Goal: Task Accomplishment & Management: Complete application form

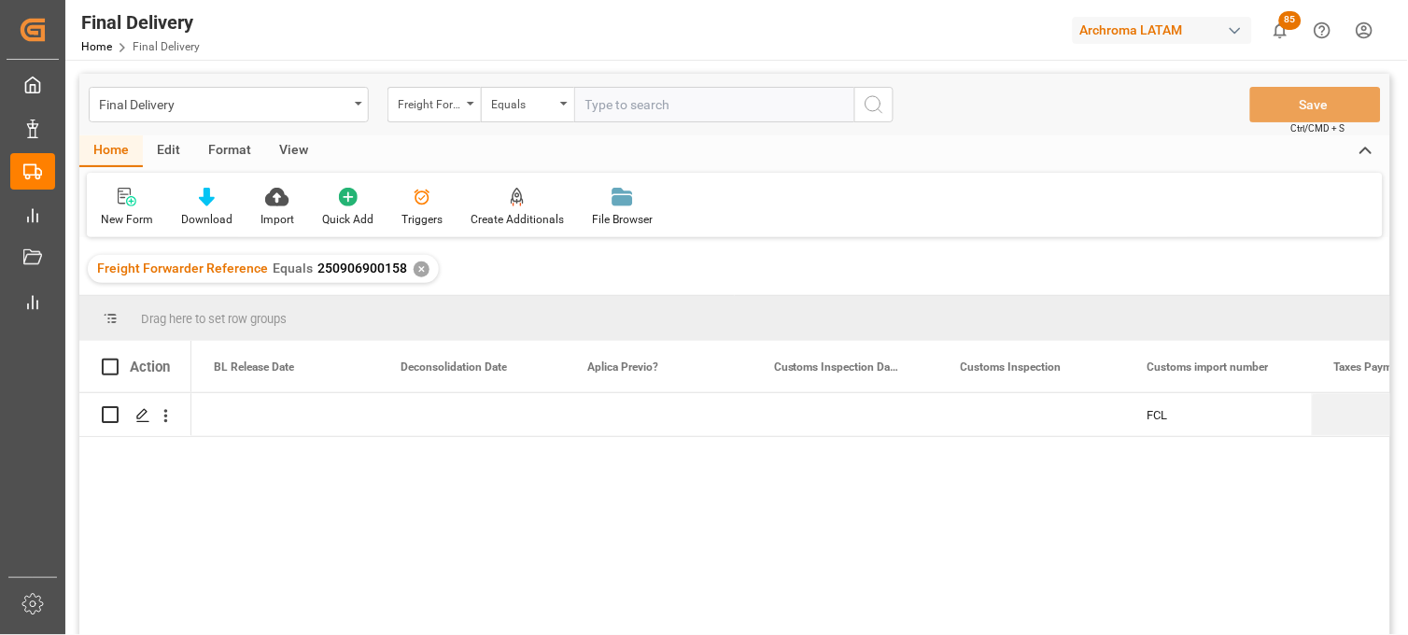
scroll to position [0, 1307]
click at [415, 266] on div "✕" at bounding box center [422, 269] width 16 height 16
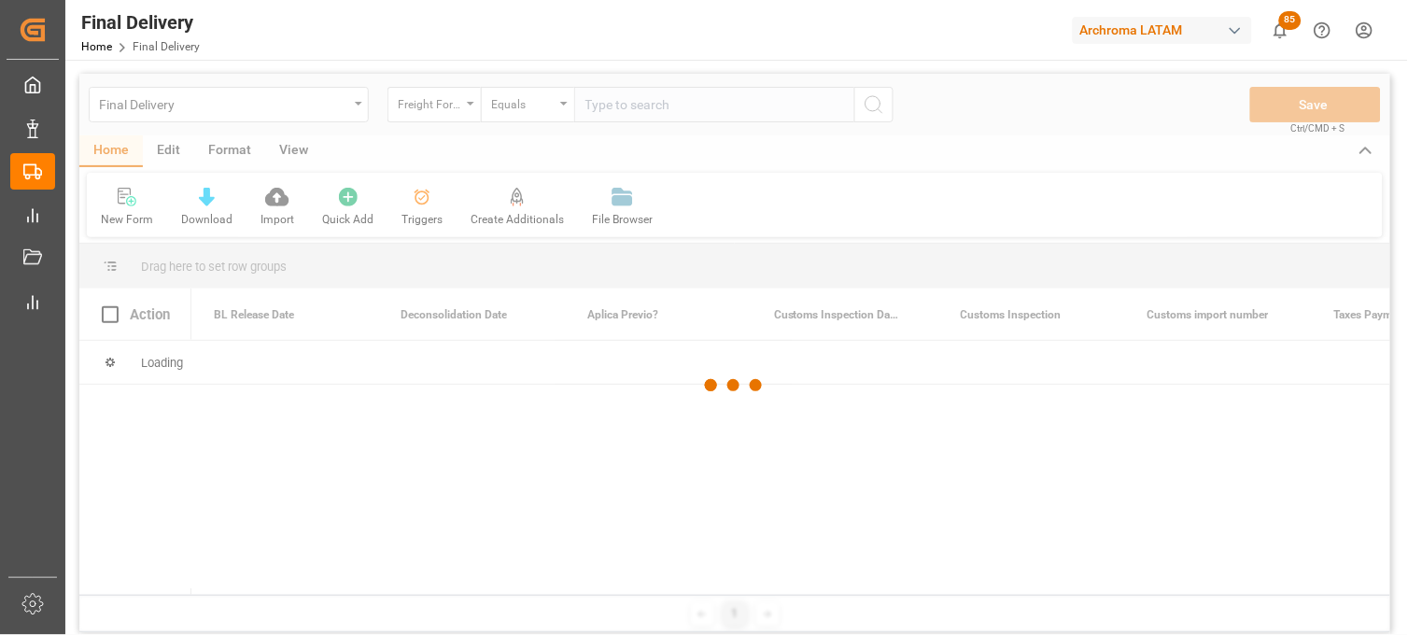
click at [640, 101] on div at bounding box center [734, 386] width 1311 height 624
click at [627, 108] on div at bounding box center [734, 386] width 1311 height 624
click at [605, 105] on div at bounding box center [734, 386] width 1311 height 624
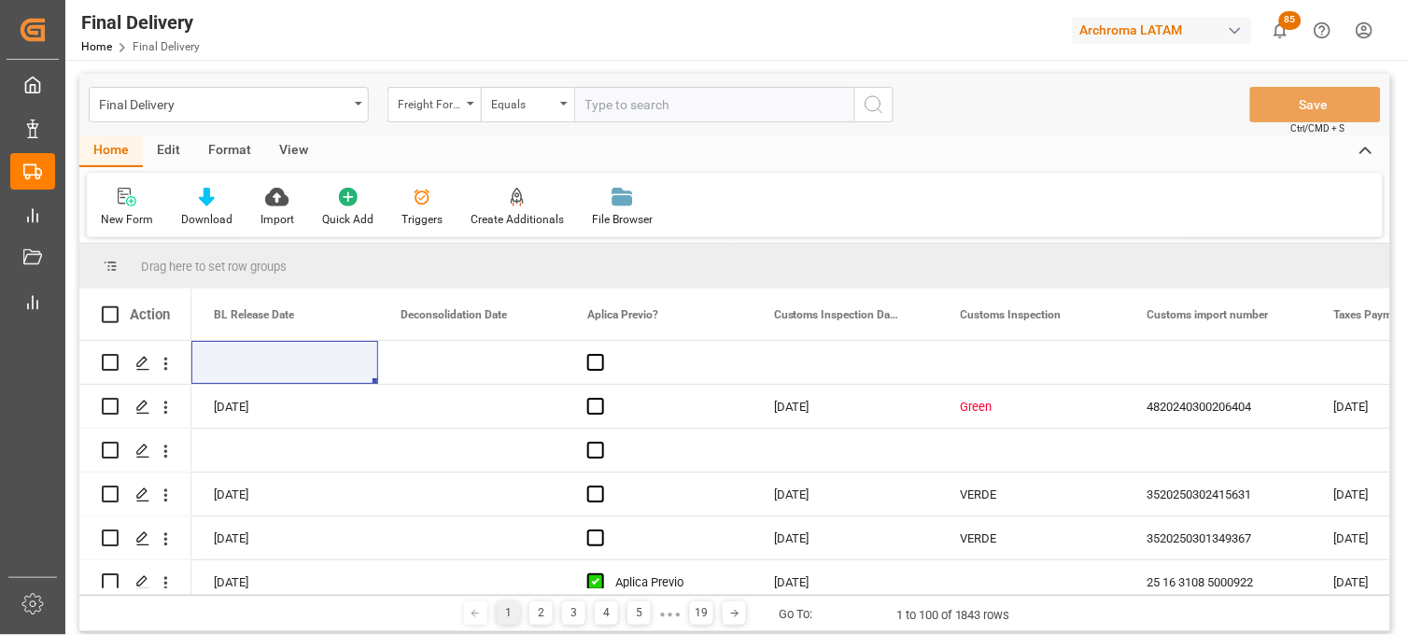
click at [605, 105] on input "text" at bounding box center [714, 104] width 280 height 35
paste input "250815080011"
type input "250815080011"
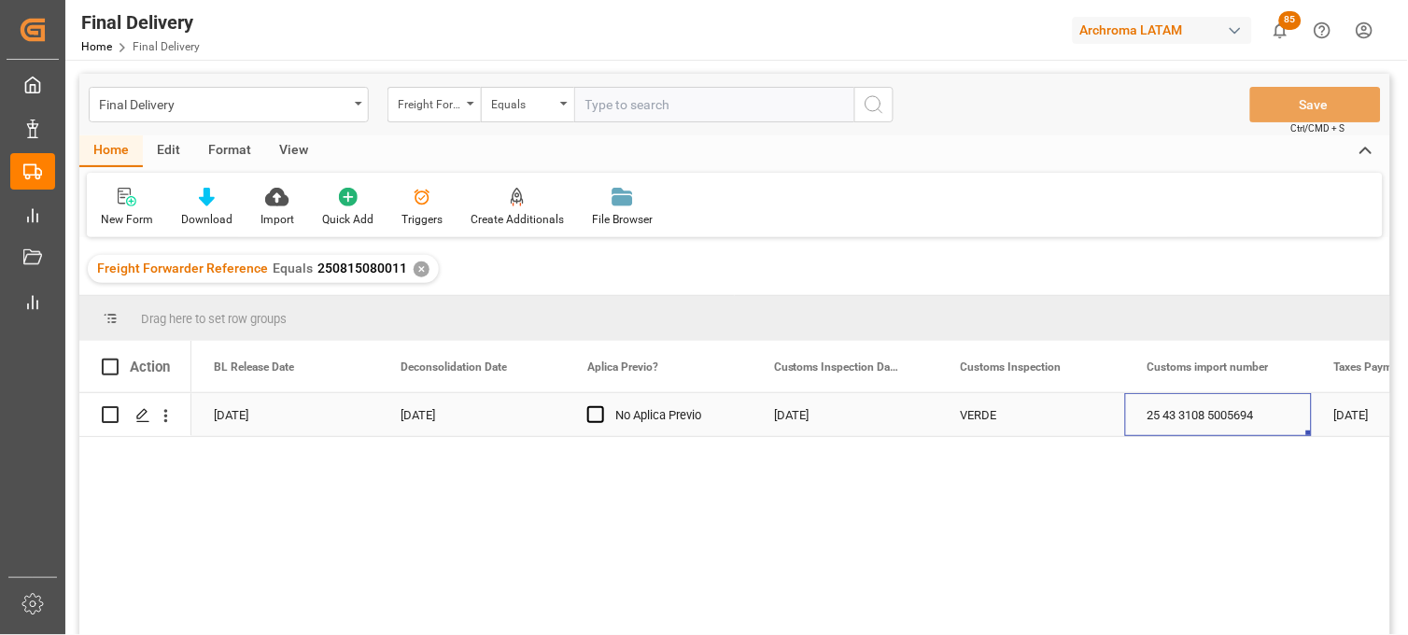
click at [1221, 420] on div "25 43 3108 5005694" at bounding box center [1218, 414] width 187 height 43
click at [415, 271] on div "✕" at bounding box center [422, 269] width 16 height 16
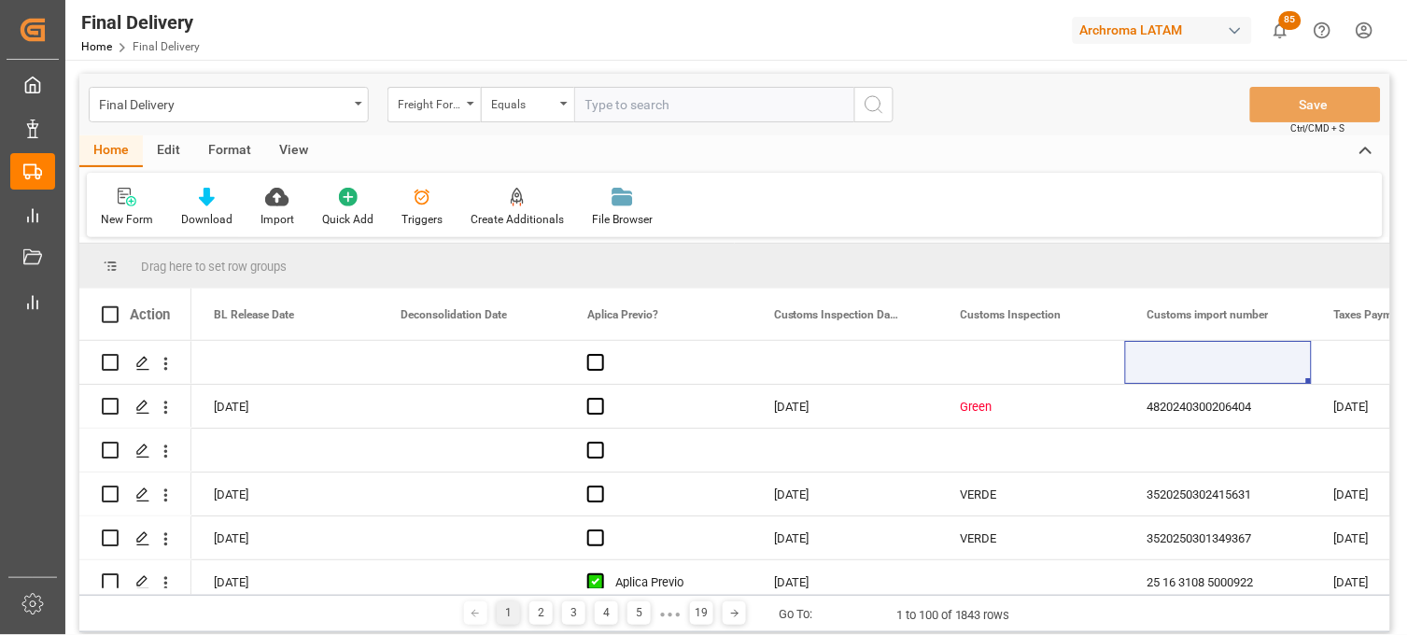
click at [600, 110] on input "text" at bounding box center [714, 104] width 280 height 35
paste input "250815080111"
type input "250815080111"
click at [866, 100] on icon "search button" at bounding box center [874, 104] width 22 height 22
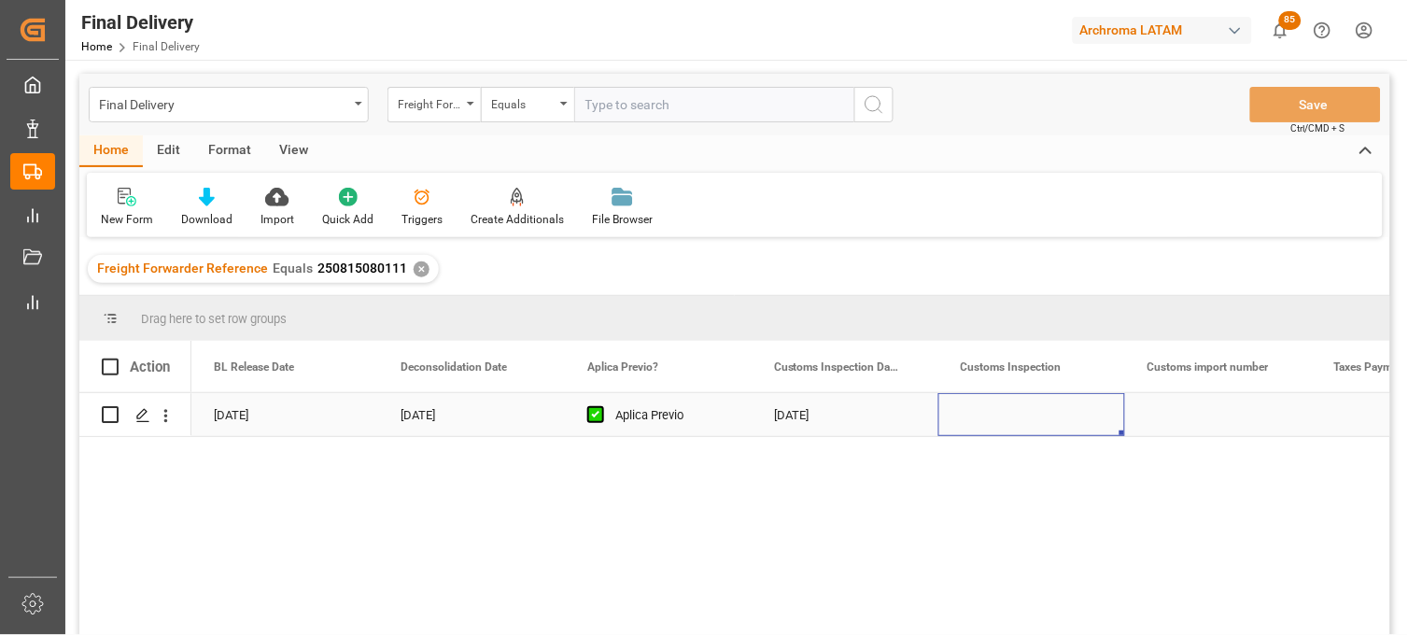
click at [1012, 416] on div "Press SPACE to select this row." at bounding box center [1031, 414] width 187 height 43
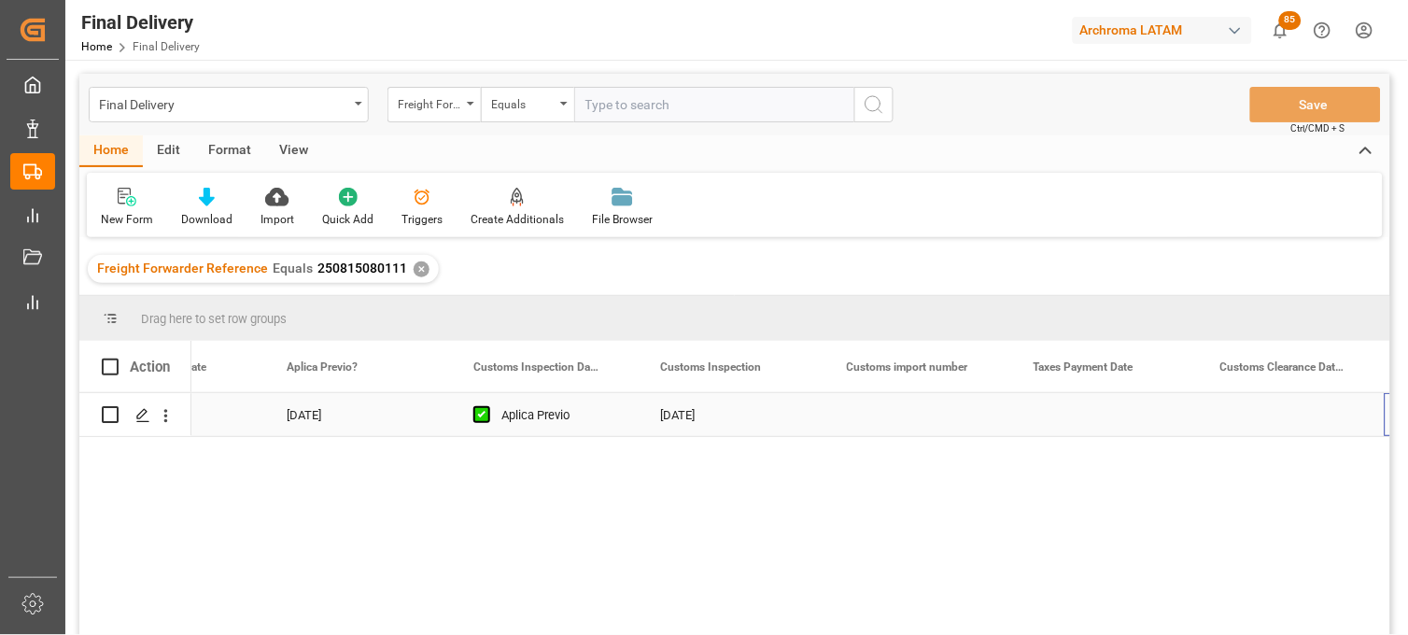
scroll to position [0, 1608]
click at [909, 421] on div "Press SPACE to select this row." at bounding box center [917, 414] width 187 height 43
click at [909, 420] on div "Press SPACE to select this row." at bounding box center [917, 414] width 187 height 43
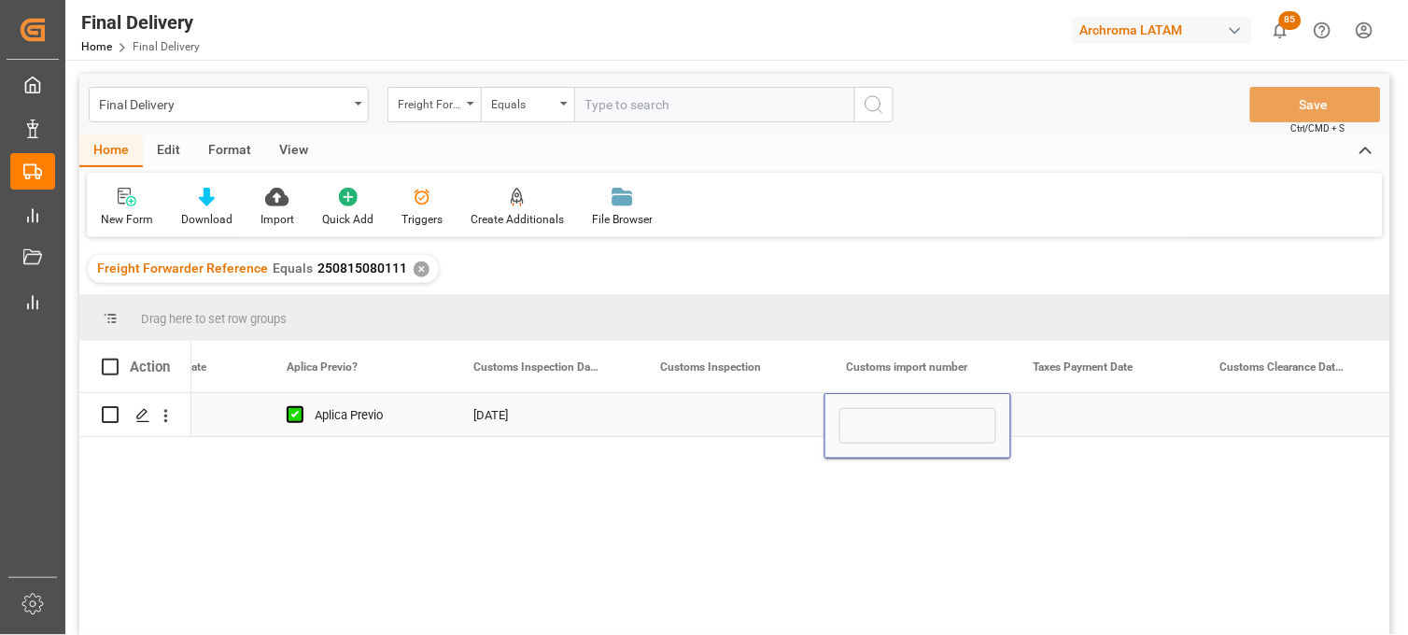
type input "25 43 3108 5006454"
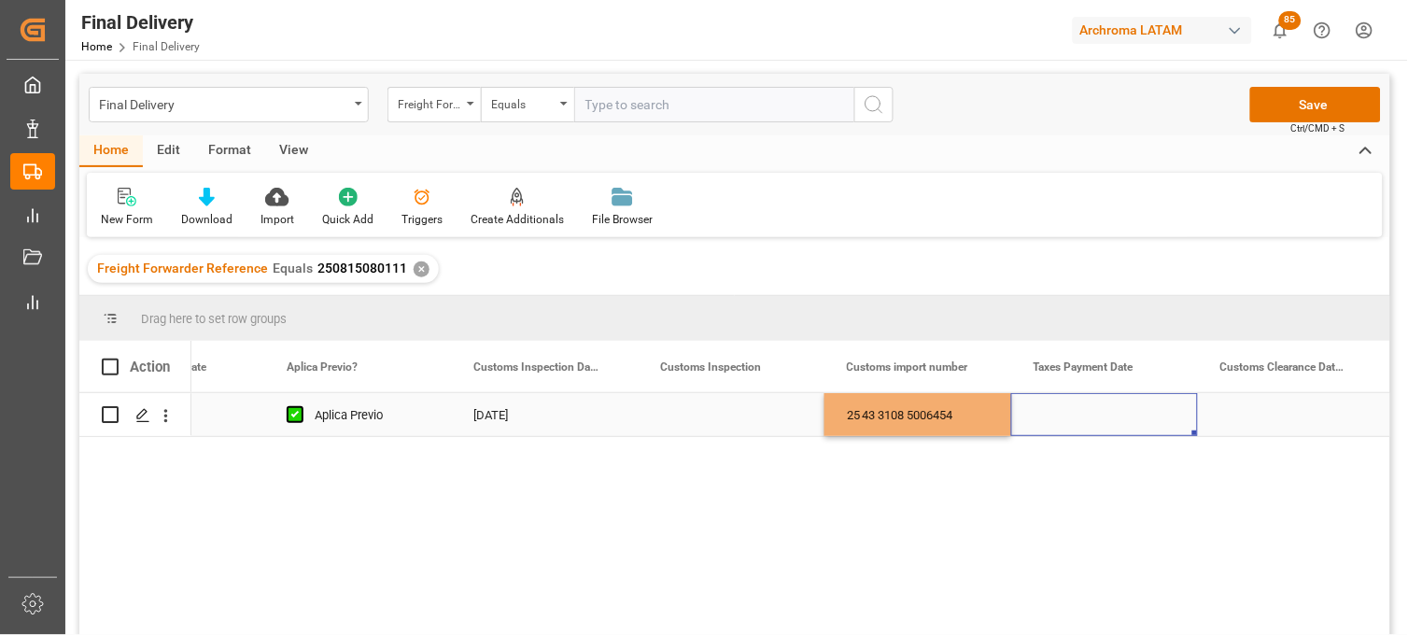
click at [1061, 416] on div "Press SPACE to select this row." at bounding box center [1104, 414] width 187 height 43
click at [1074, 423] on div "Press SPACE to select this row." at bounding box center [1104, 414] width 187 height 43
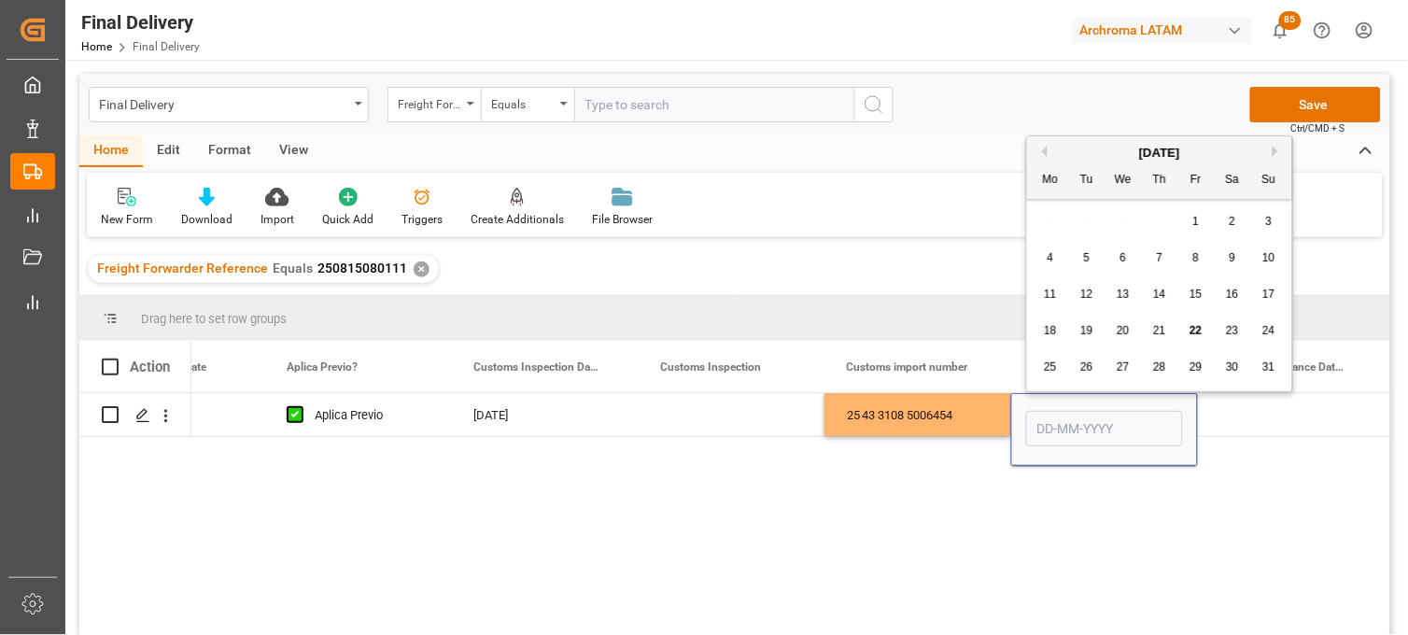
click at [1088, 330] on span "19" at bounding box center [1086, 330] width 12 height 13
type input "[DATE]"
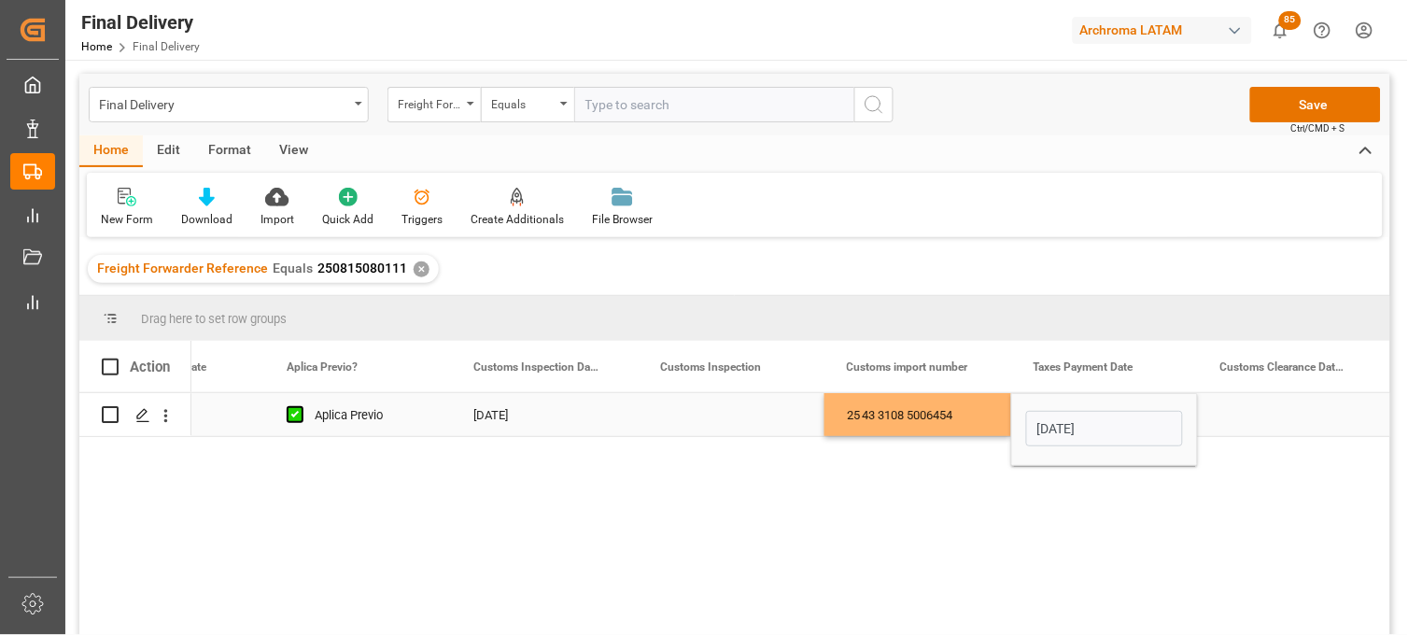
click at [917, 413] on div "25 43 3108 5006454" at bounding box center [917, 414] width 187 height 43
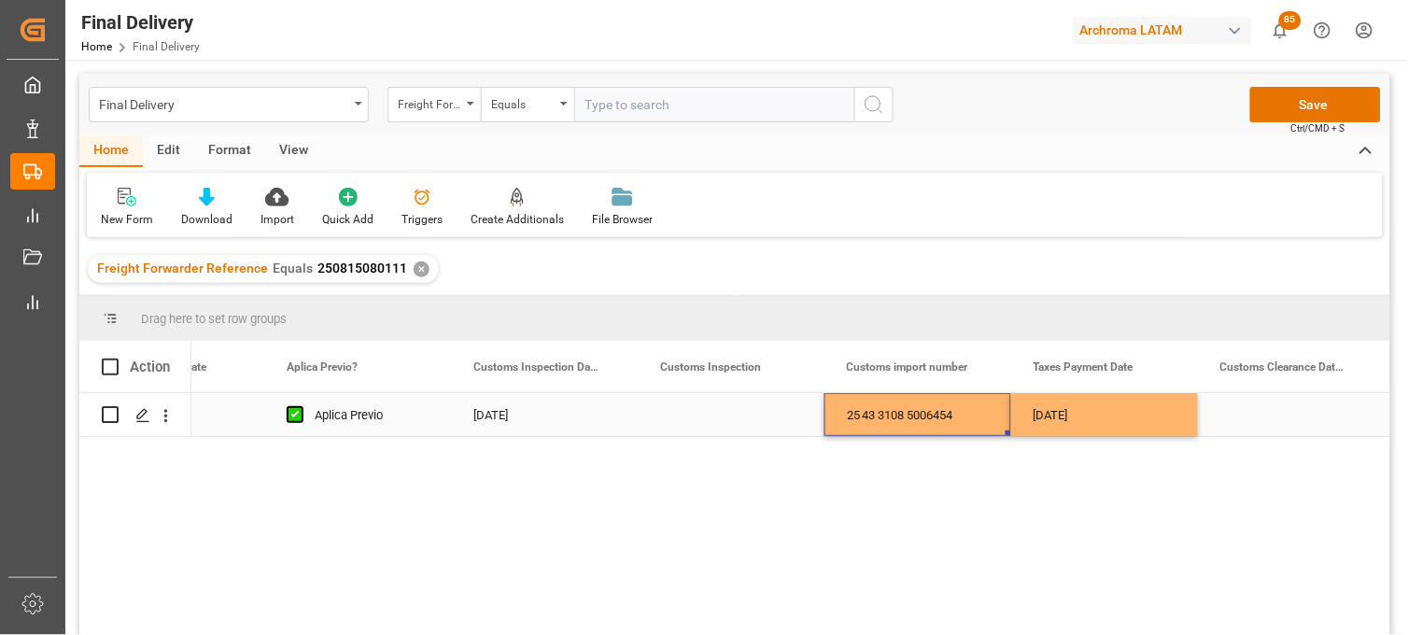
click at [1252, 414] on div "Press SPACE to select this row." at bounding box center [1291, 414] width 187 height 43
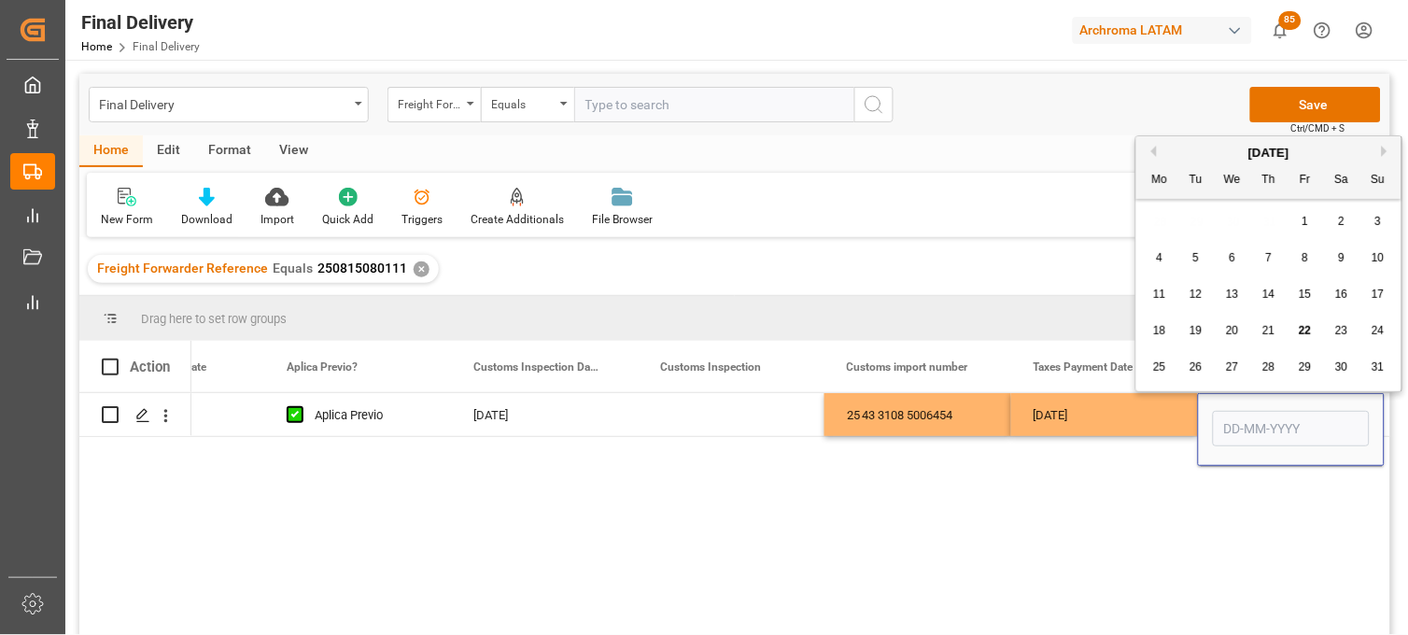
click at [1228, 334] on span "20" at bounding box center [1232, 330] width 12 height 13
type input "[DATE]"
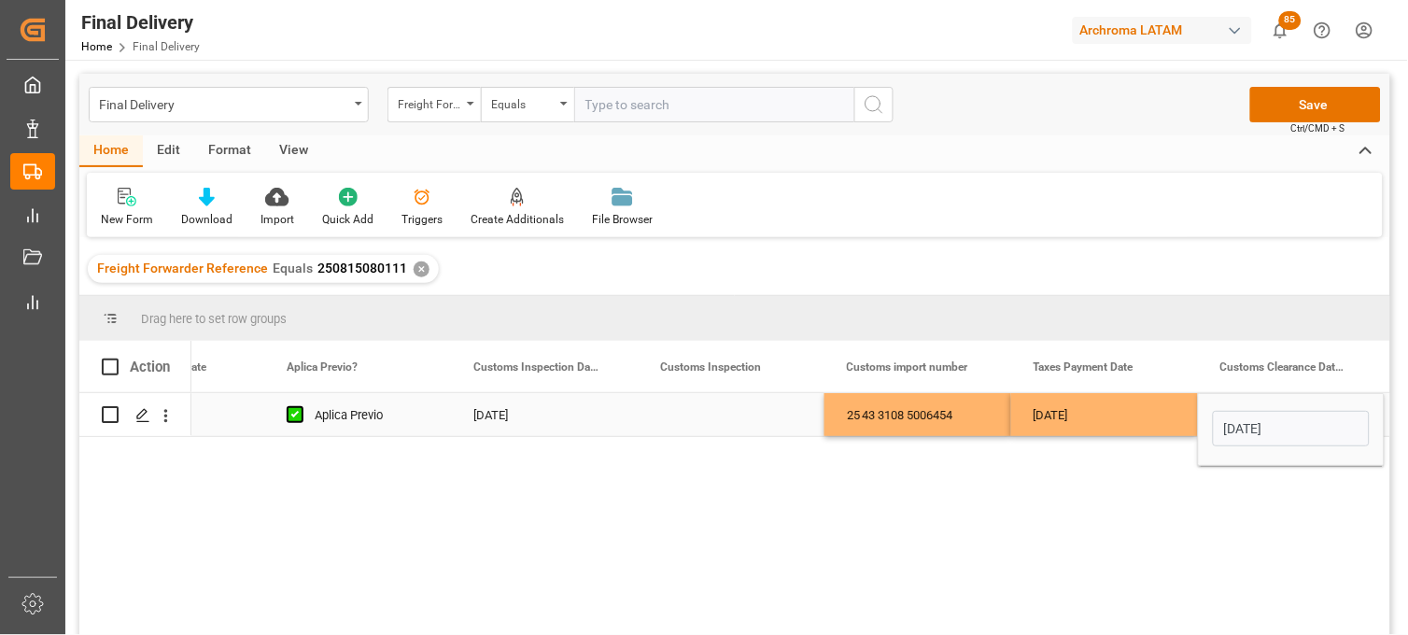
click at [1081, 406] on div "[DATE]" at bounding box center [1104, 414] width 187 height 43
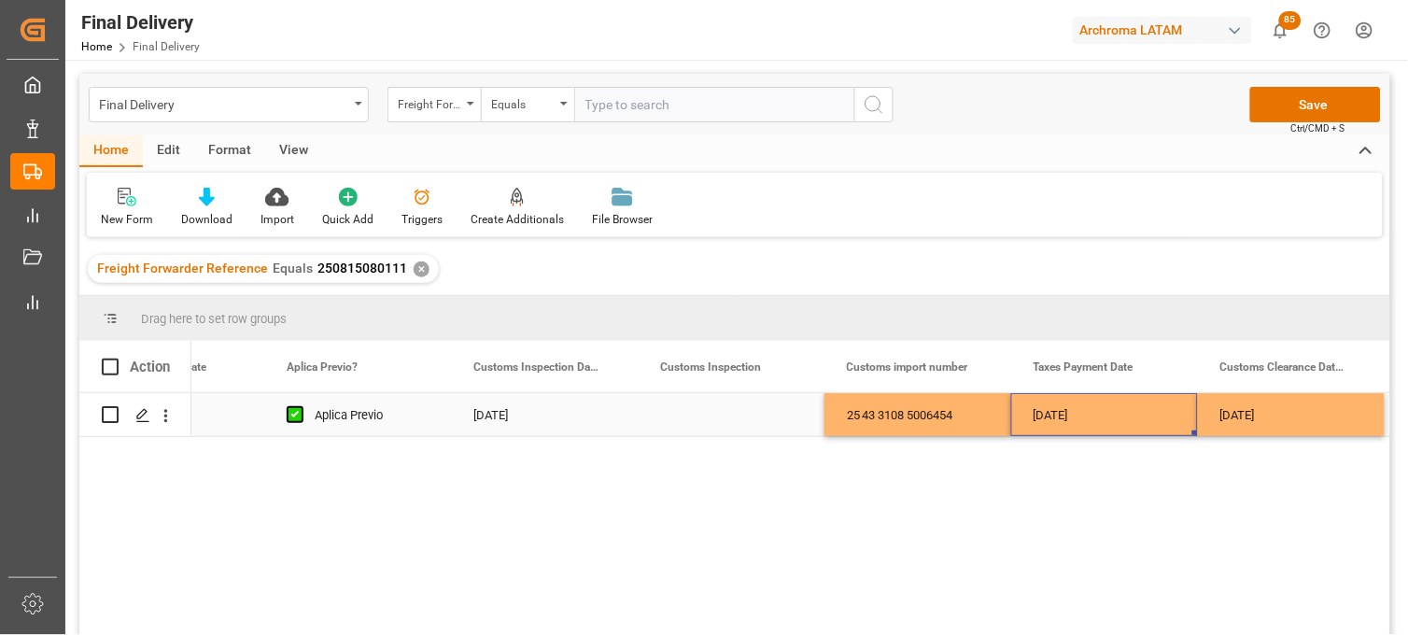
click at [715, 415] on div "Press SPACE to select this row." at bounding box center [731, 414] width 187 height 43
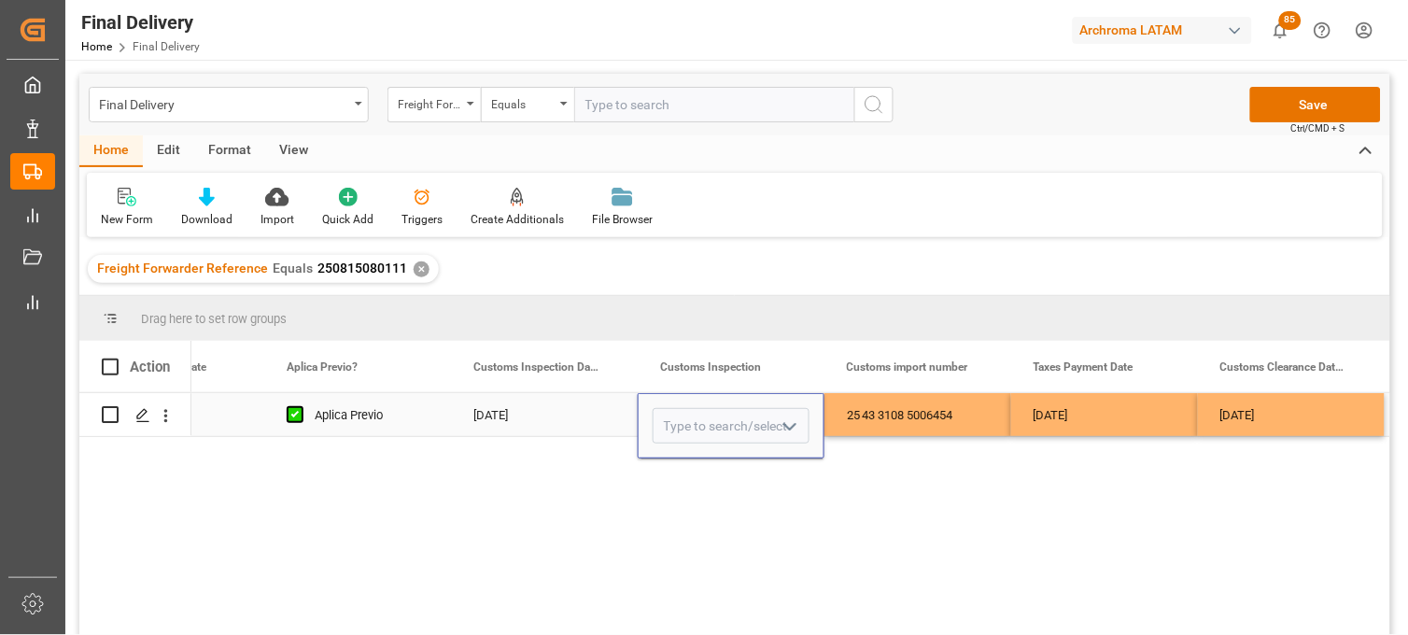
click at [715, 415] on input "Press SPACE to select this row." at bounding box center [731, 425] width 157 height 35
click at [720, 463] on div "VERDE" at bounding box center [731, 478] width 155 height 65
type input "VERDE"
click at [865, 418] on div "25 43 3108 5006454" at bounding box center [917, 414] width 187 height 43
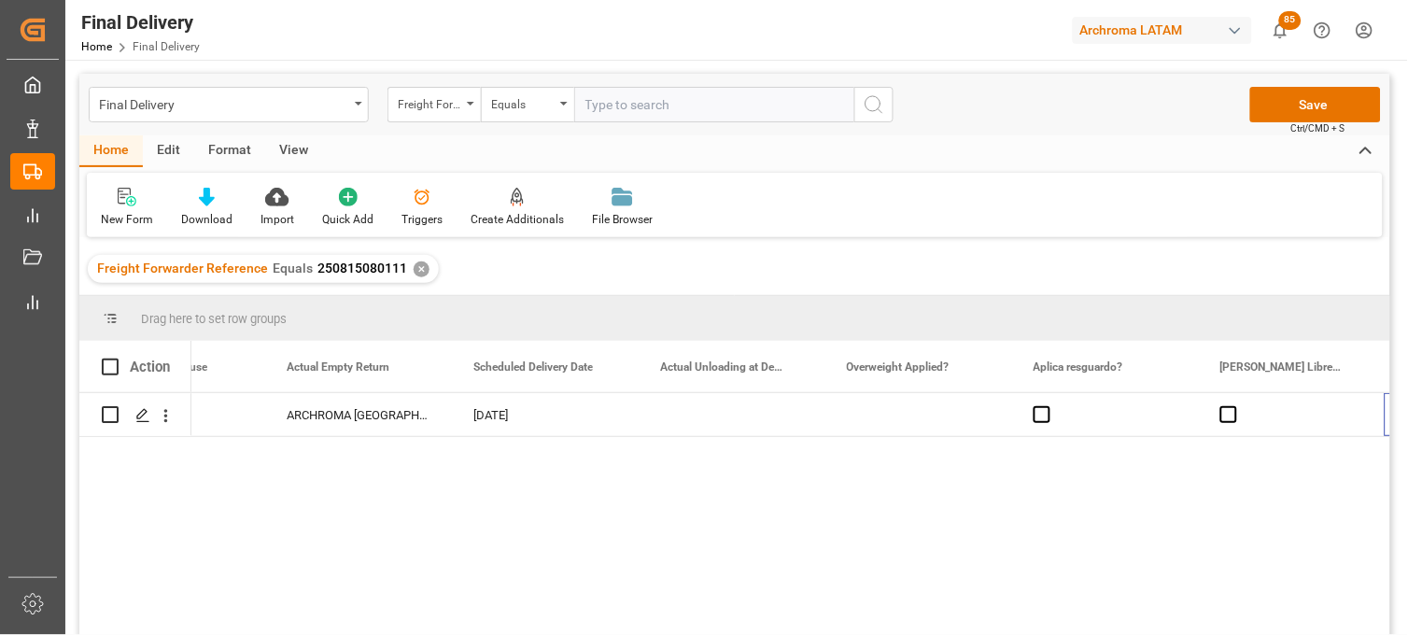
scroll to position [0, 3101]
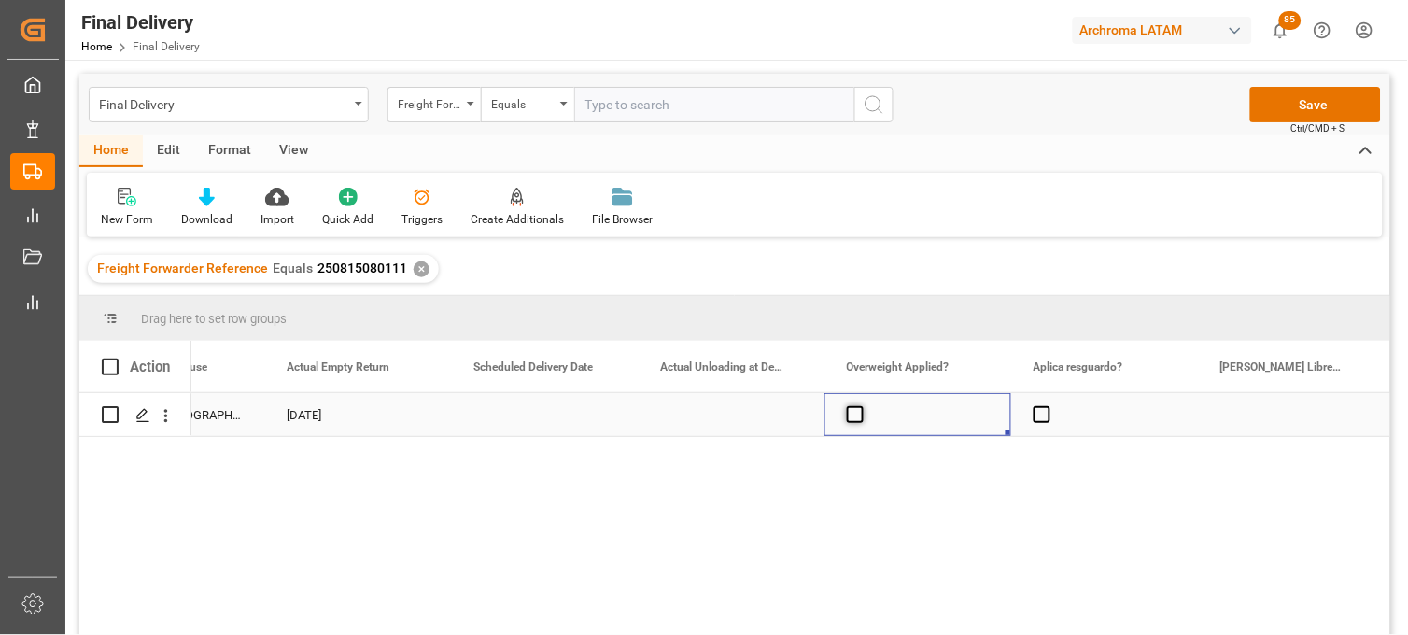
click at [852, 418] on span "Press SPACE to select this row." at bounding box center [855, 414] width 17 height 17
click at [861, 406] on input "Press SPACE to select this row." at bounding box center [861, 406] width 0 height 0
click at [852, 420] on span "Press SPACE to select this row." at bounding box center [855, 414] width 17 height 17
click at [861, 406] on input "Press SPACE to select this row." at bounding box center [861, 406] width 0 height 0
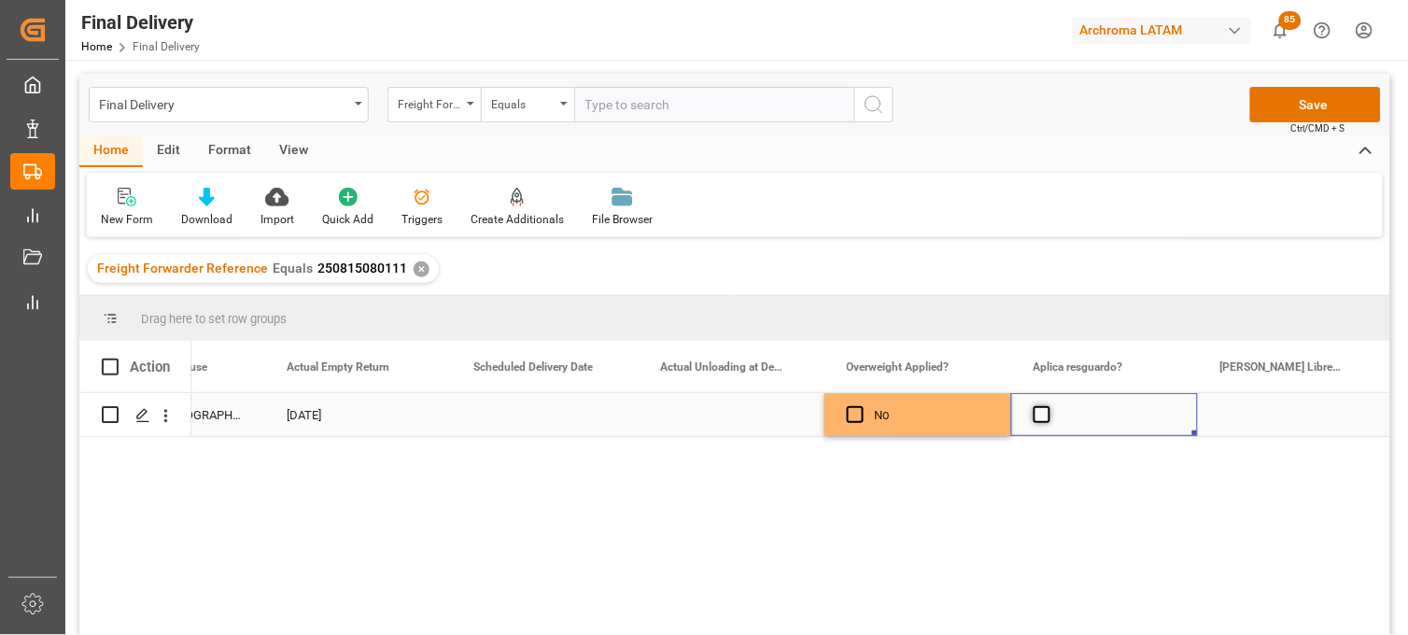
click at [1047, 415] on span "Press SPACE to select this row." at bounding box center [1041, 414] width 17 height 17
click at [1047, 406] on input "Press SPACE to select this row." at bounding box center [1047, 406] width 0 height 0
click at [1047, 415] on span "Press SPACE to select this row." at bounding box center [1041, 414] width 17 height 17
click at [1047, 406] on input "Press SPACE to select this row." at bounding box center [1047, 406] width 0 height 0
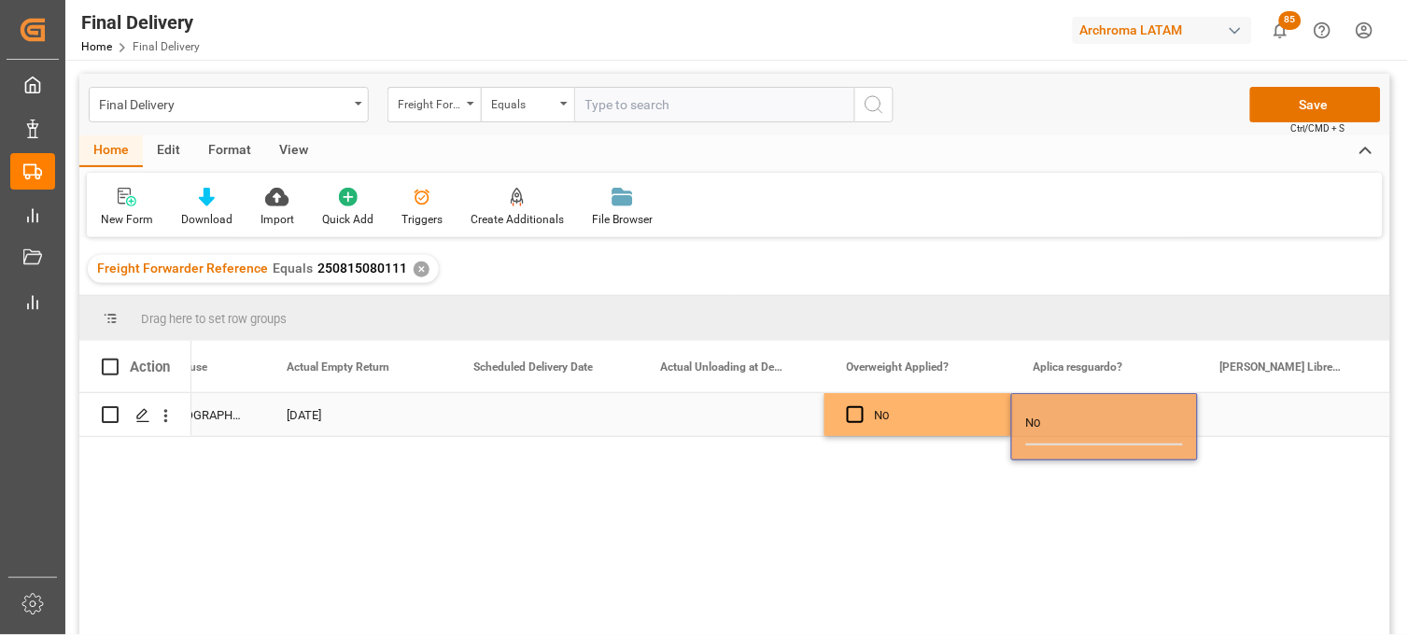
click at [930, 417] on div "No" at bounding box center [932, 415] width 114 height 43
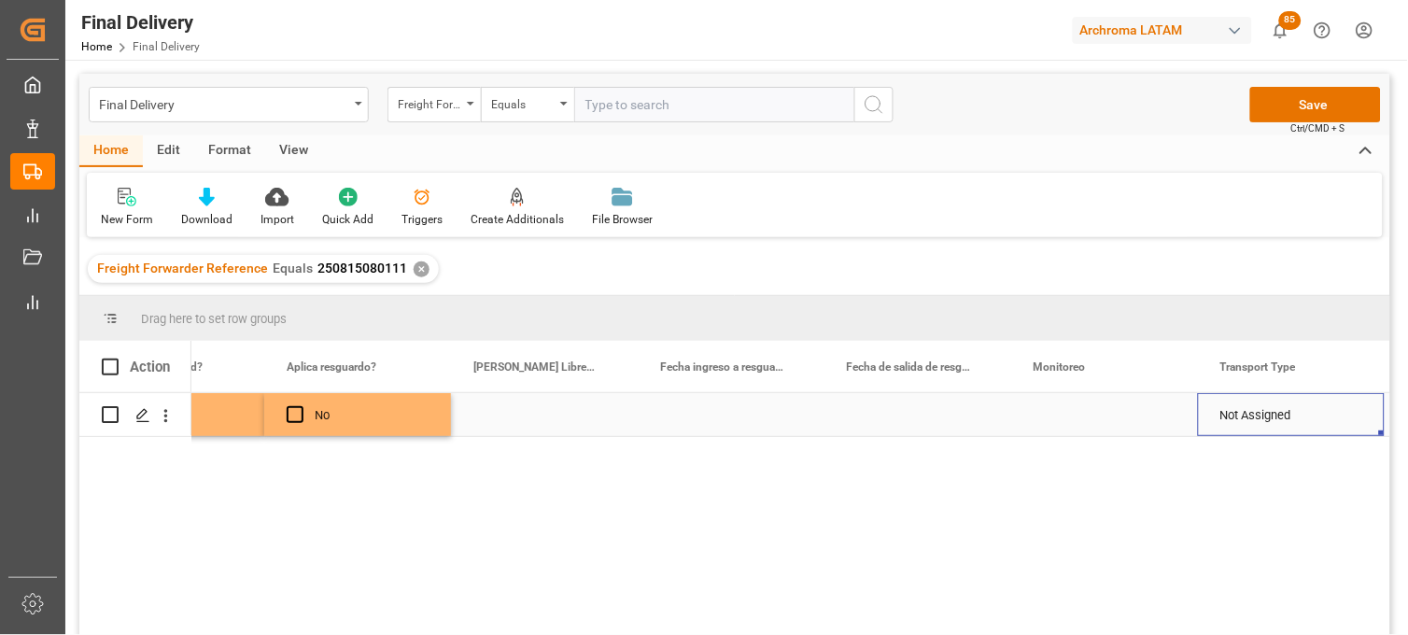
scroll to position [0, 4035]
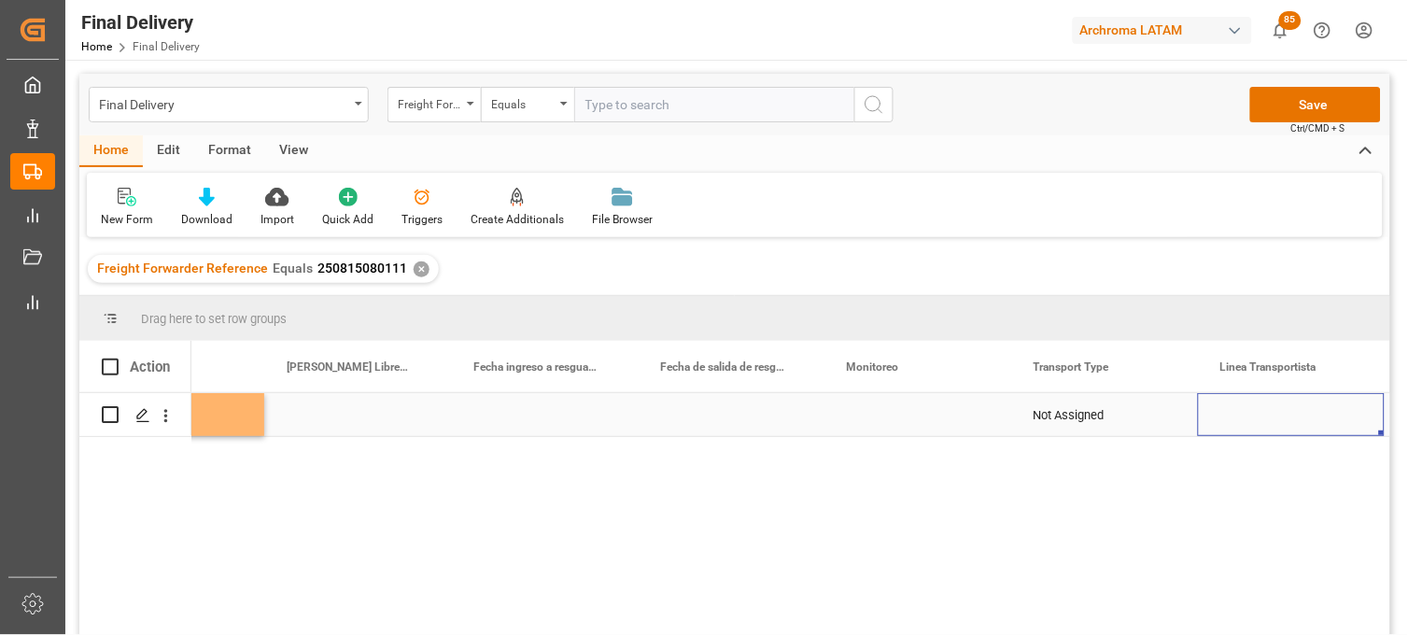
click at [878, 421] on div "Press SPACE to select this row." at bounding box center [917, 414] width 187 height 43
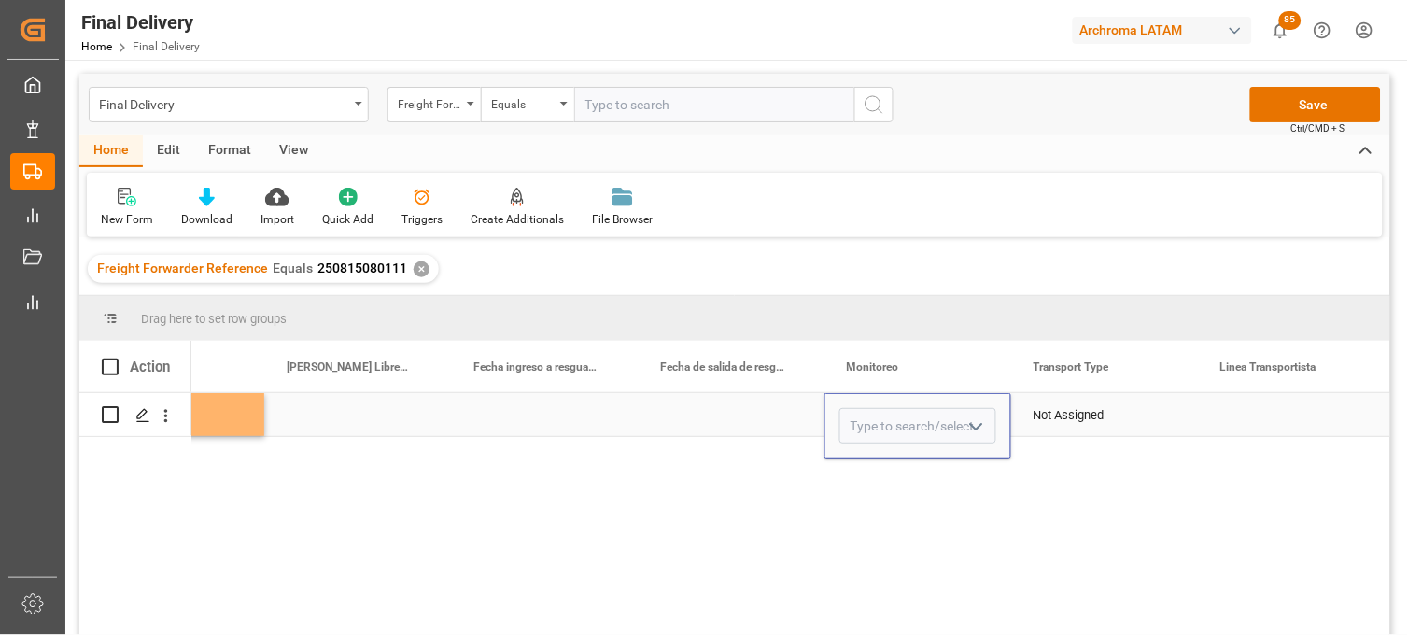
click at [878, 421] on input "Press SPACE to select this row." at bounding box center [917, 425] width 157 height 35
click at [876, 472] on div "[PERSON_NAME]" at bounding box center [917, 478] width 155 height 65
type input "[PERSON_NAME]"
click at [1061, 421] on div "Not Assigned" at bounding box center [1104, 415] width 142 height 43
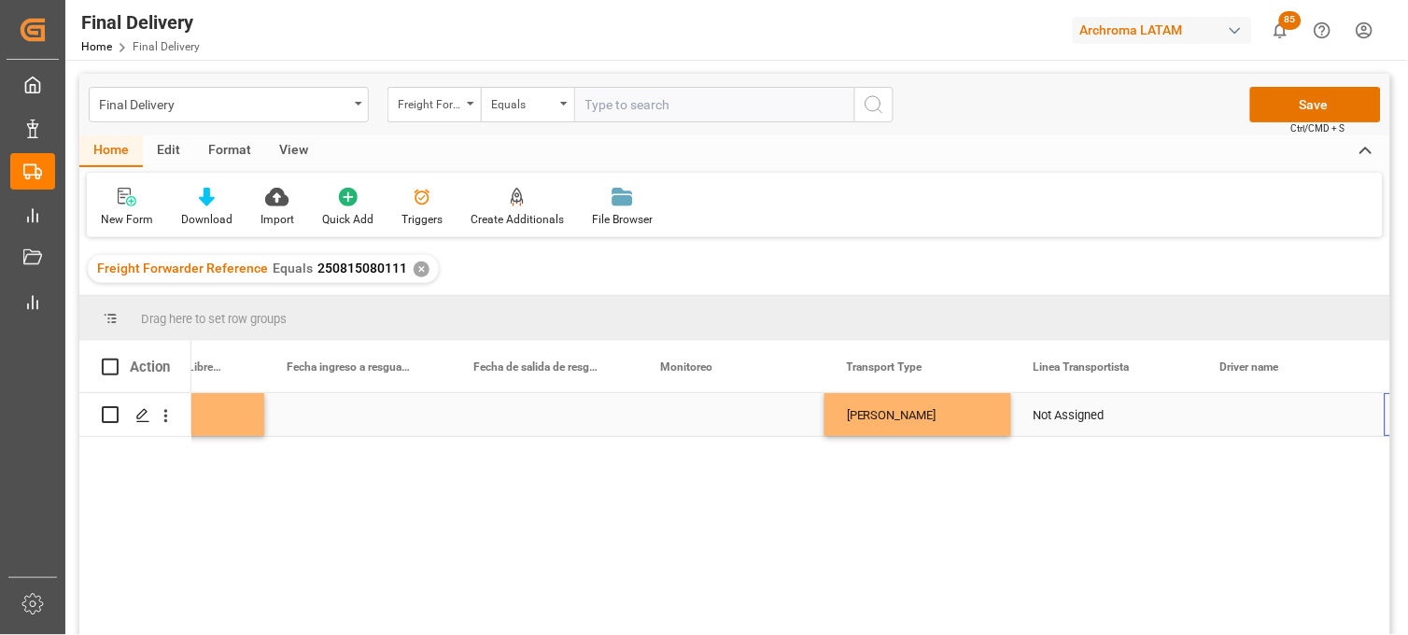
scroll to position [0, 4222]
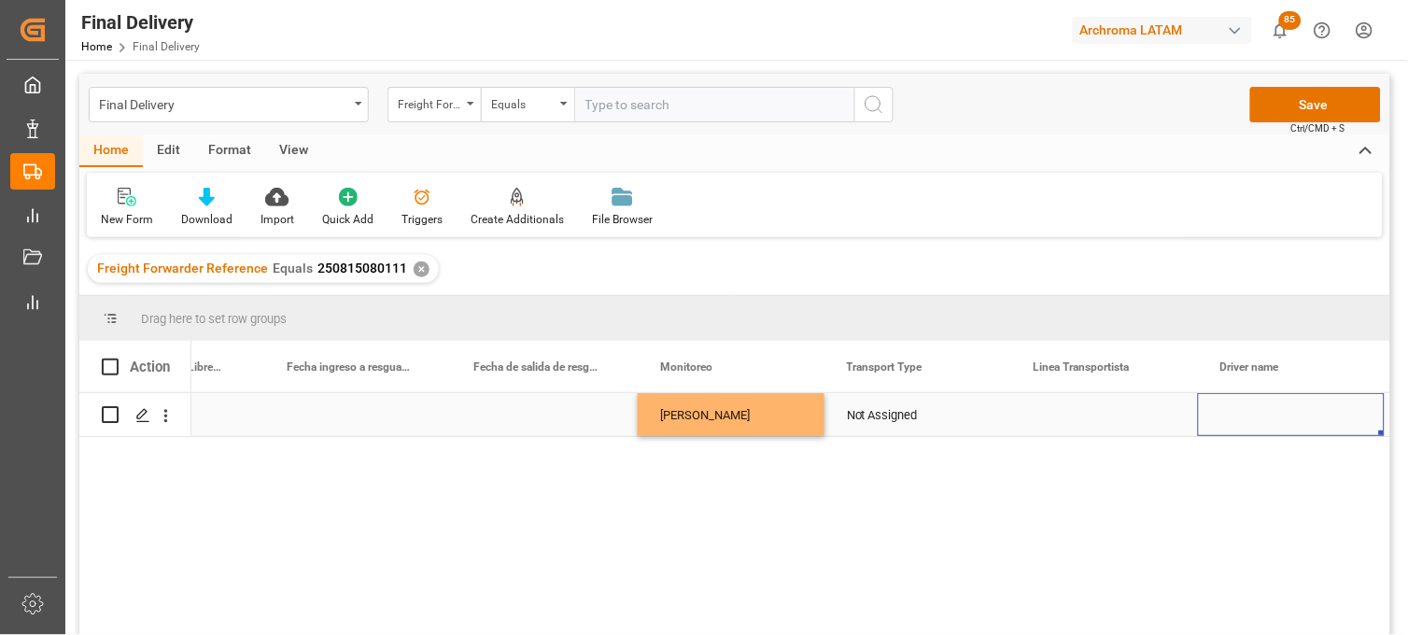
click at [880, 423] on div "Not Assigned" at bounding box center [918, 415] width 142 height 43
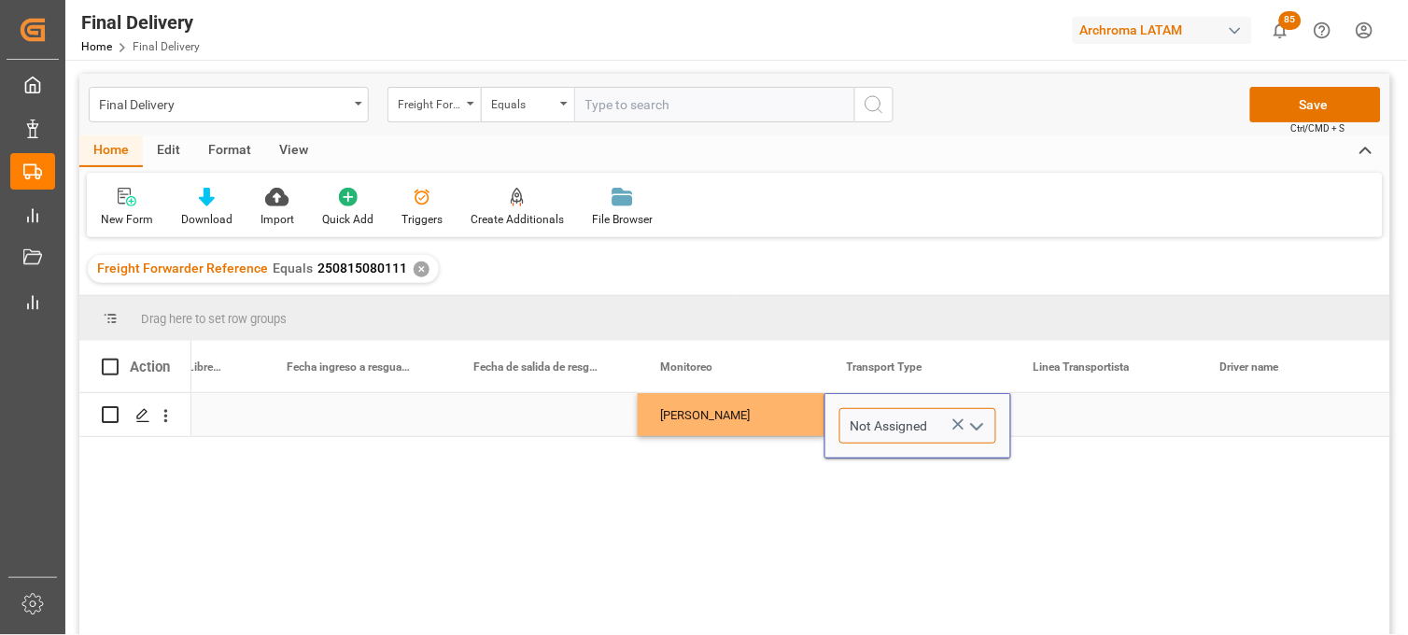
click at [873, 415] on input "Not Assigned" at bounding box center [917, 425] width 157 height 35
click at [962, 420] on button "open menu" at bounding box center [976, 426] width 28 height 29
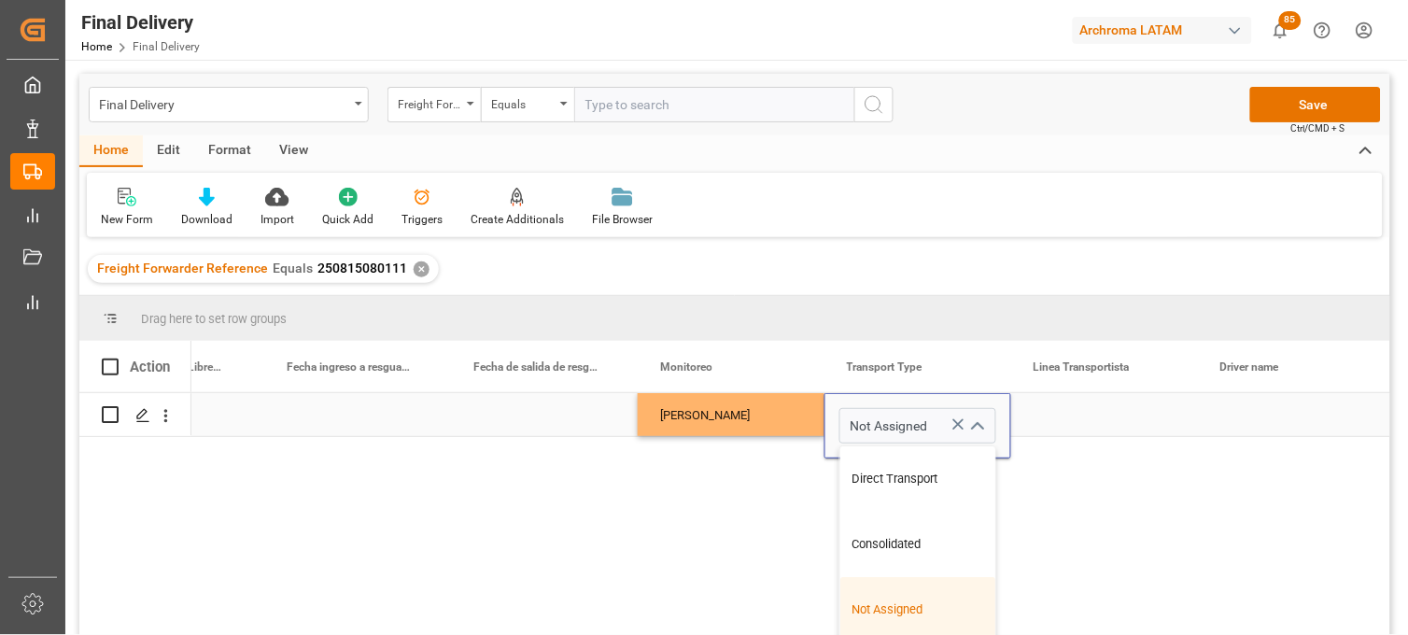
click at [956, 421] on icon "Press SPACE to select this row." at bounding box center [959, 425] width 20 height 20
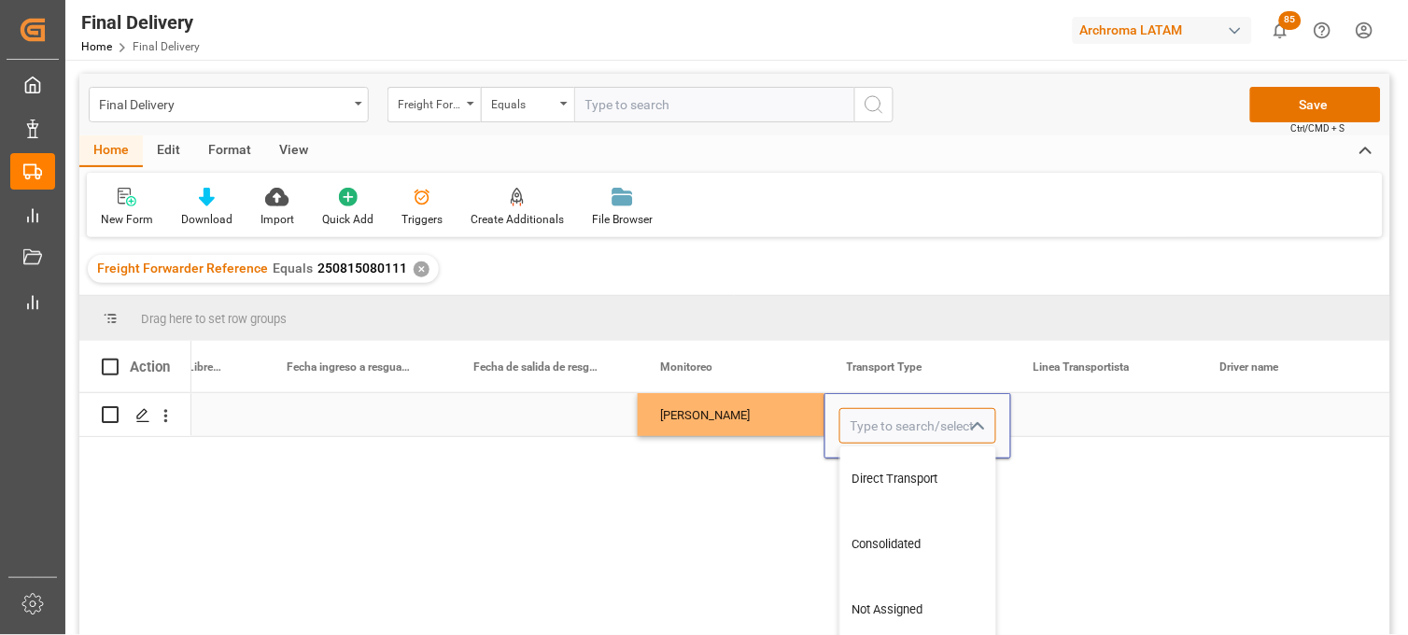
click at [899, 423] on input "Press SPACE to select this row." at bounding box center [917, 425] width 157 height 35
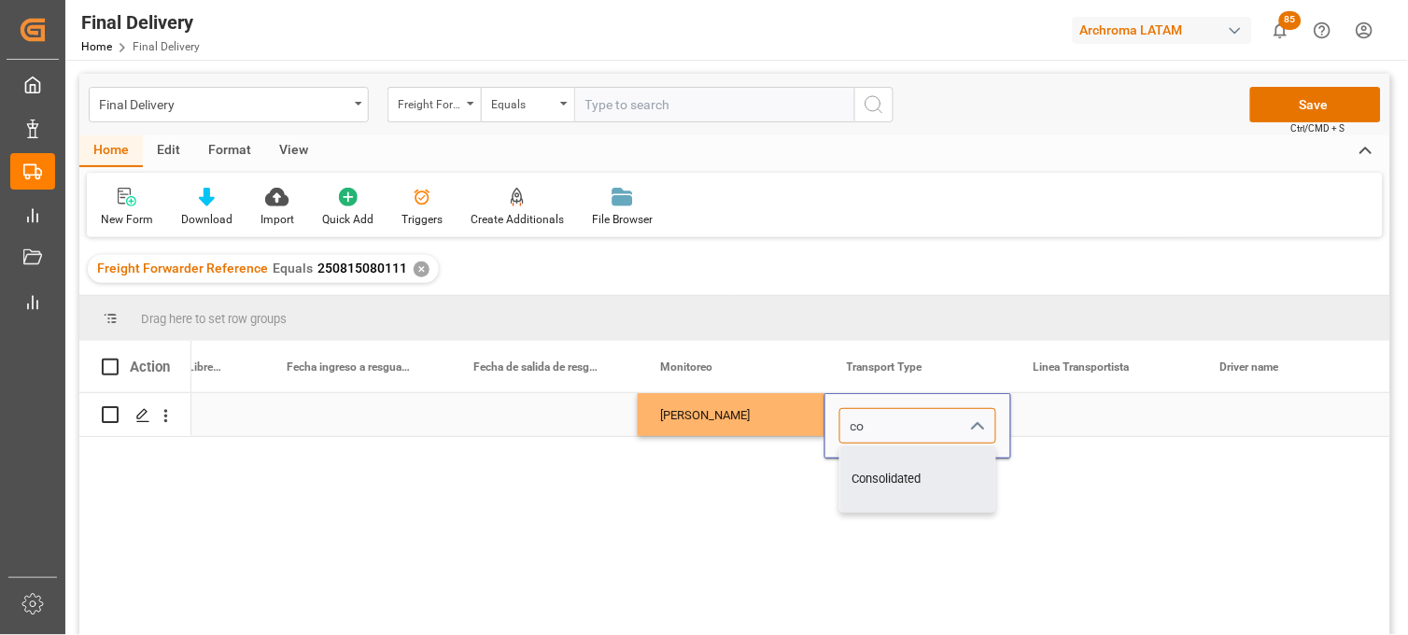
drag, startPoint x: 873, startPoint y: 472, endPoint x: 963, endPoint y: 458, distance: 90.7
click at [873, 473] on div "Consolidated" at bounding box center [917, 478] width 155 height 65
type input "Consolidated"
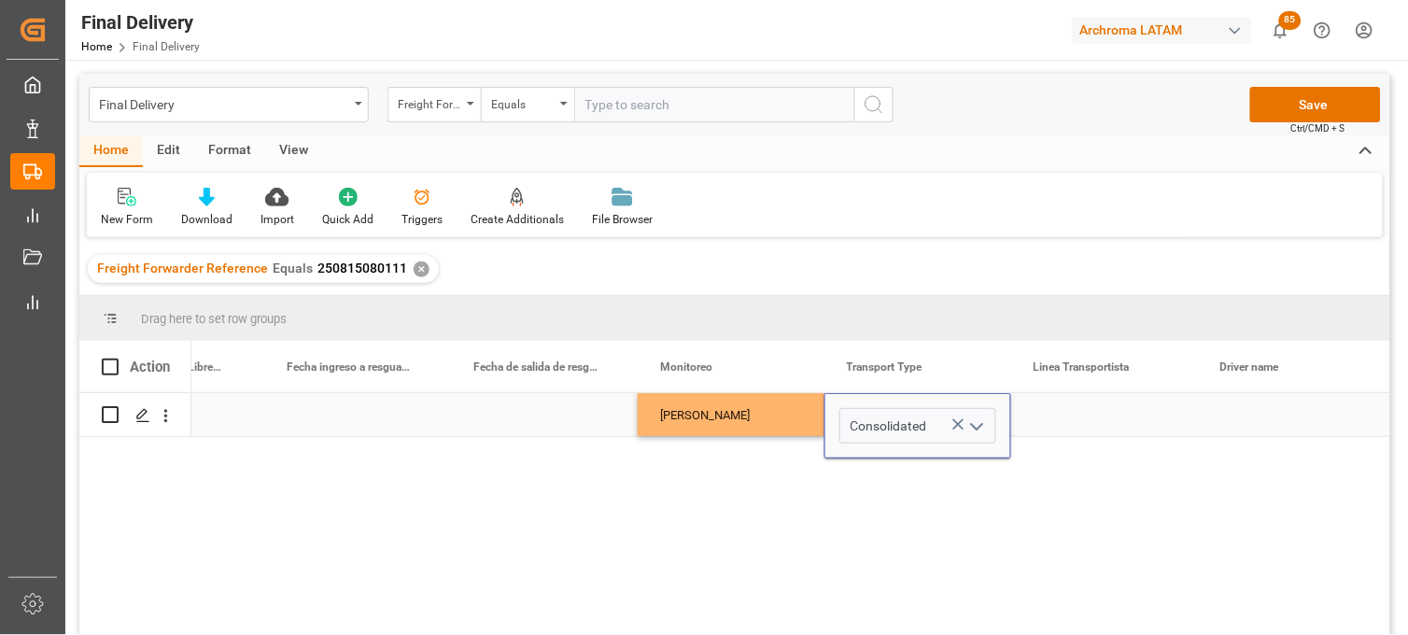
click at [1048, 417] on div "Press SPACE to select this row." at bounding box center [1104, 414] width 187 height 43
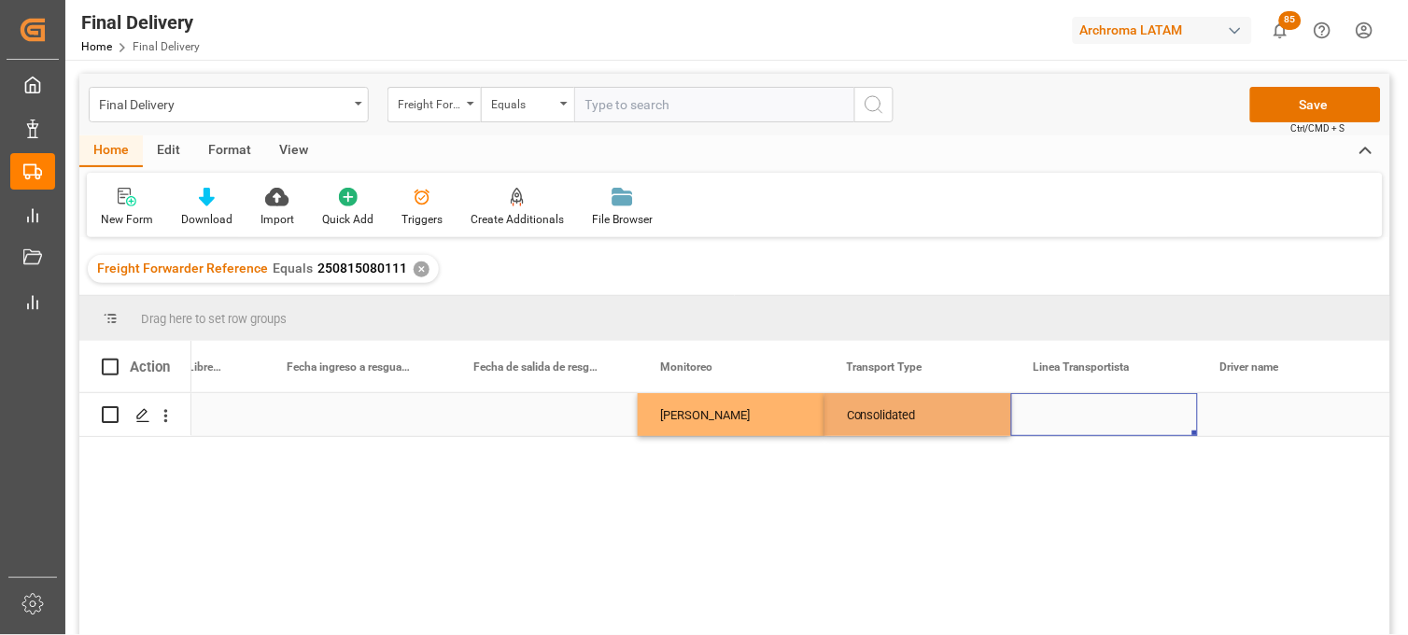
click at [1048, 417] on div "Press SPACE to select this row." at bounding box center [1104, 414] width 187 height 43
click at [1048, 417] on input "Press SPACE to select this row." at bounding box center [1104, 425] width 157 height 35
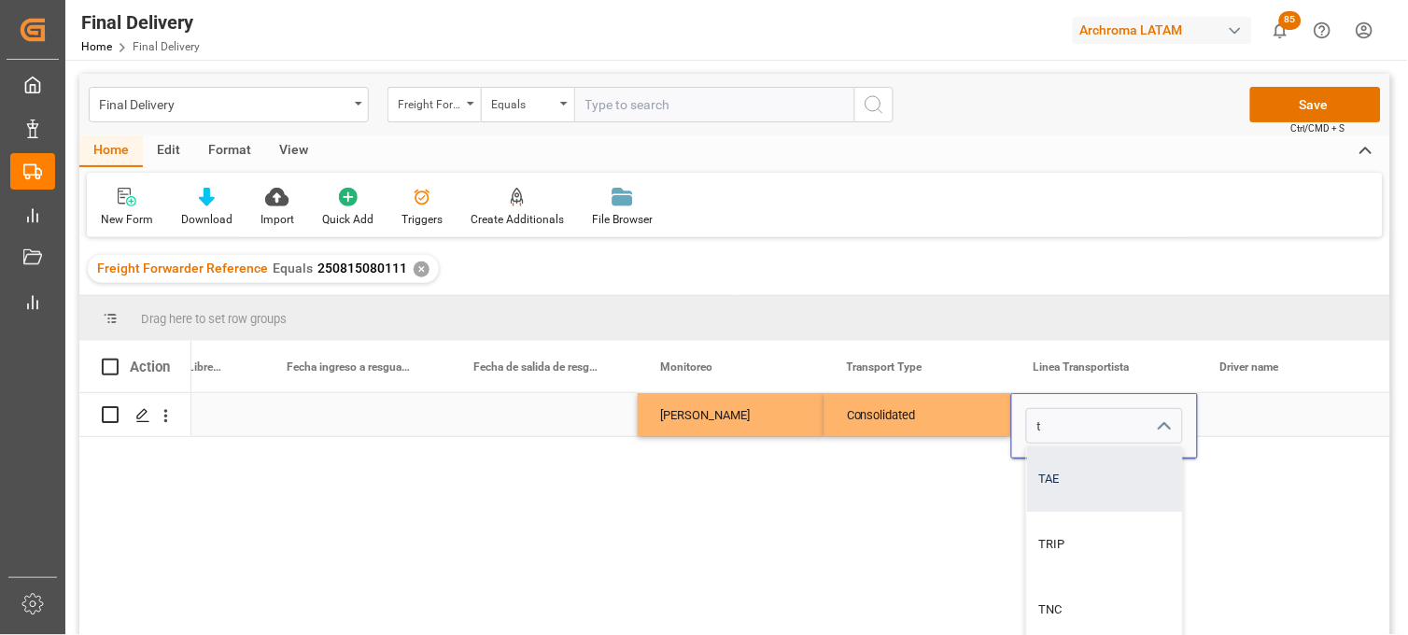
click at [1051, 469] on div "TAE" at bounding box center [1178, 478] width 303 height 65
type input "TAE"
click at [1244, 416] on div "Press SPACE to select this row." at bounding box center [1291, 414] width 187 height 43
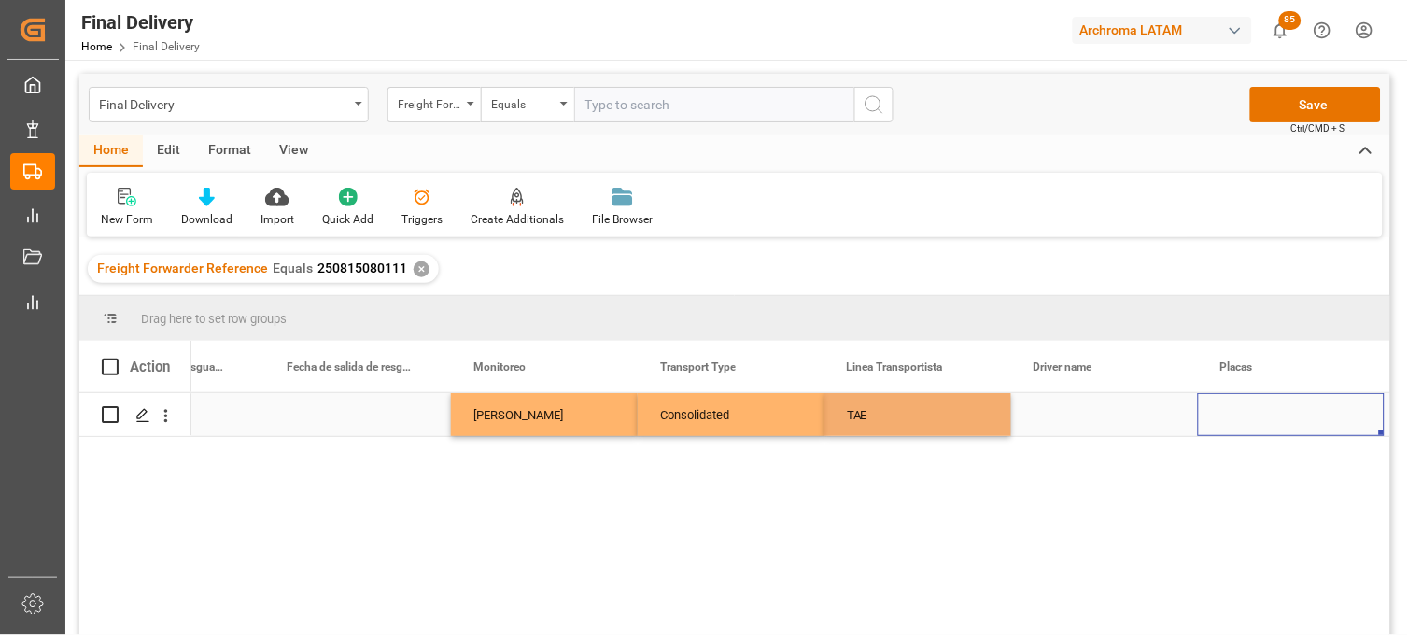
scroll to position [0, 0]
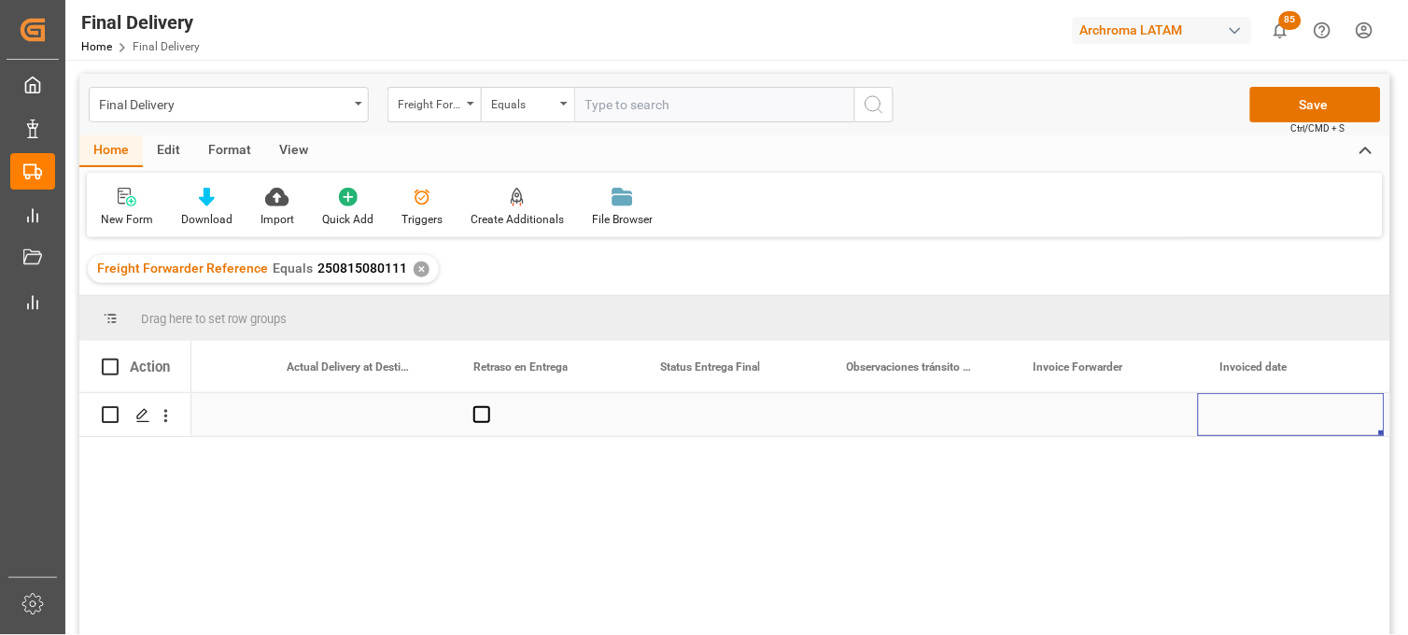
click at [1066, 415] on div "Press SPACE to select this row." at bounding box center [1104, 414] width 187 height 43
click at [1066, 415] on input "Press SPACE to select this row." at bounding box center [1104, 425] width 157 height 35
type input "LM453560"
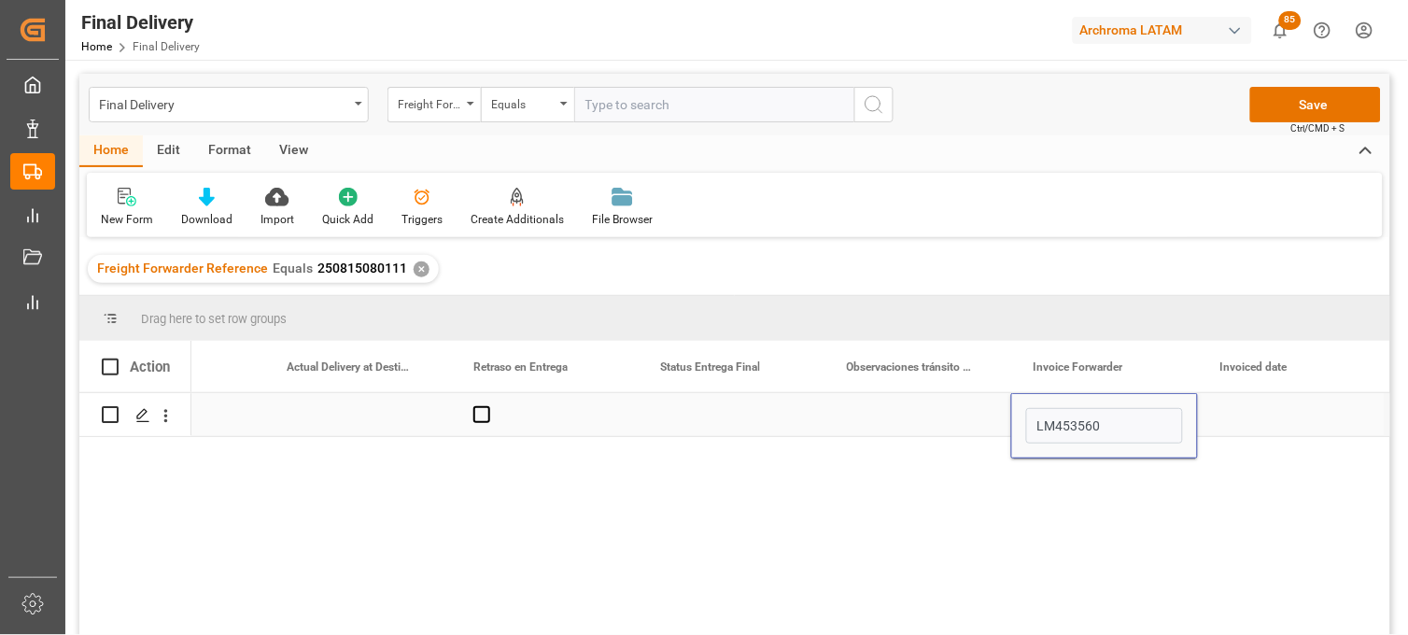
click at [1233, 416] on div "Press SPACE to select this row." at bounding box center [1291, 414] width 187 height 43
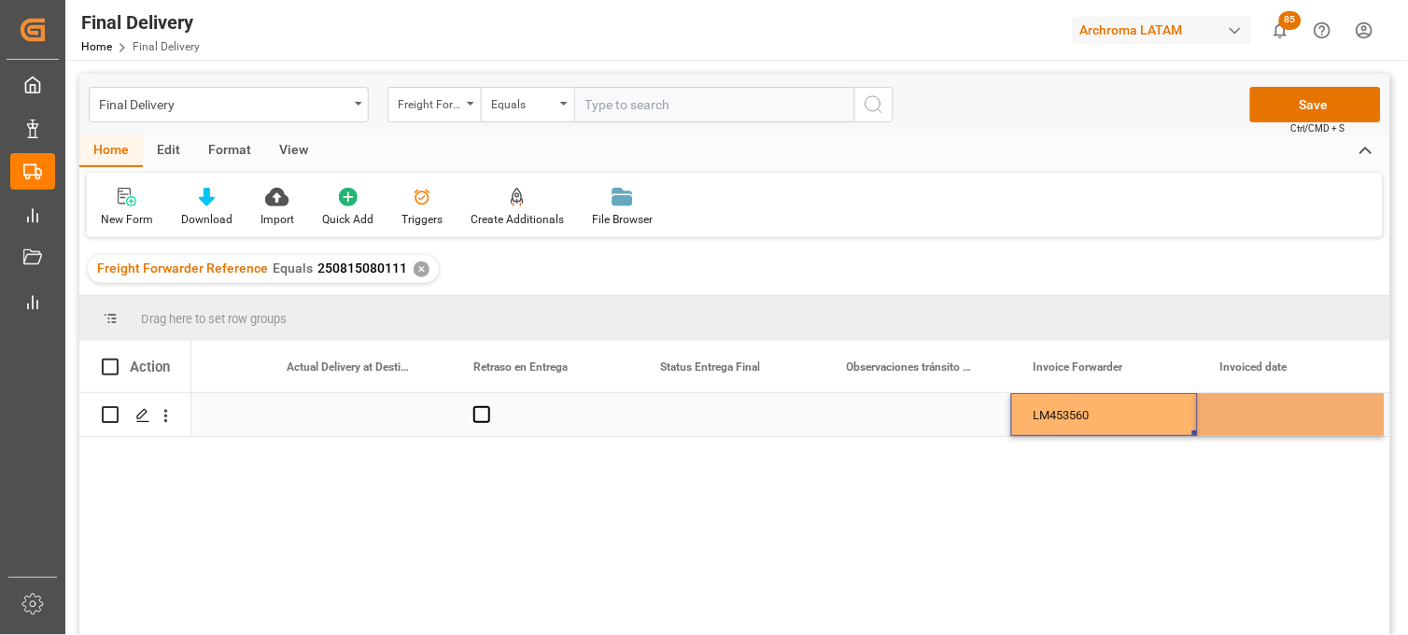
click at [1161, 422] on div "LM453560" at bounding box center [1104, 414] width 187 height 43
click at [1244, 416] on div "Press SPACE to select this row." at bounding box center [1291, 414] width 187 height 43
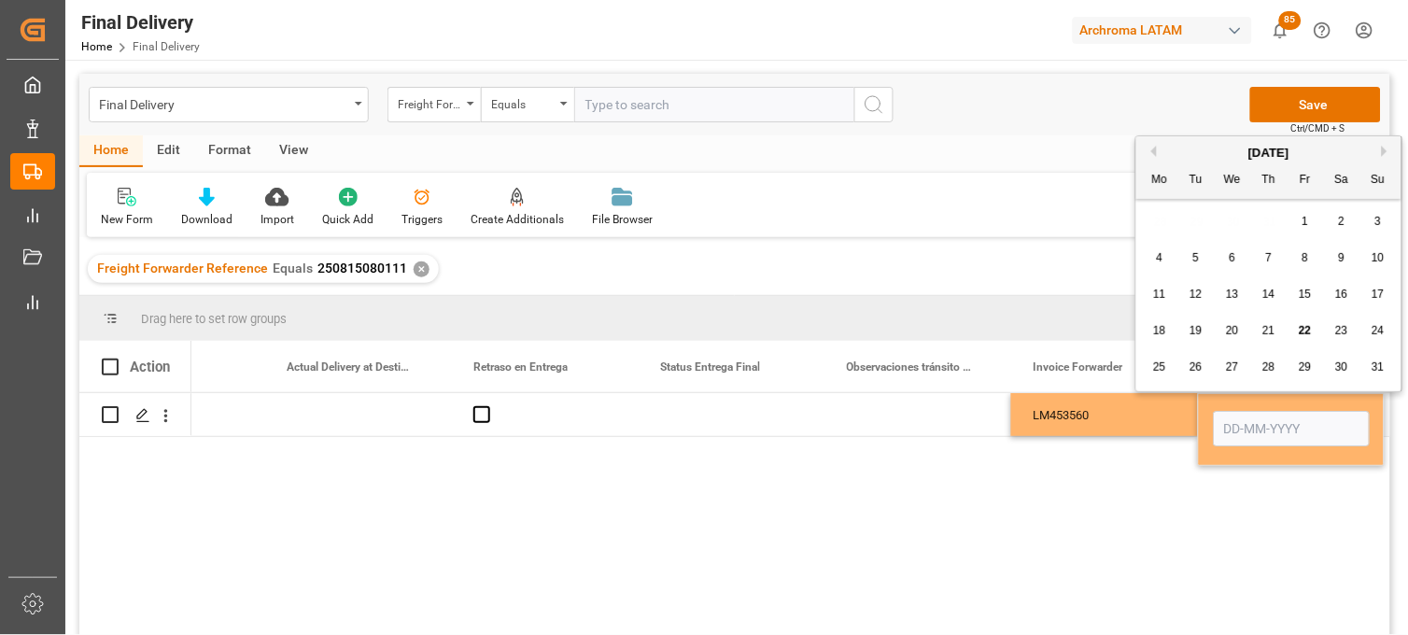
drag, startPoint x: 1303, startPoint y: 330, endPoint x: 1180, endPoint y: 400, distance: 141.7
click at [1300, 333] on span "22" at bounding box center [1305, 330] width 12 height 13
type input "[DATE]"
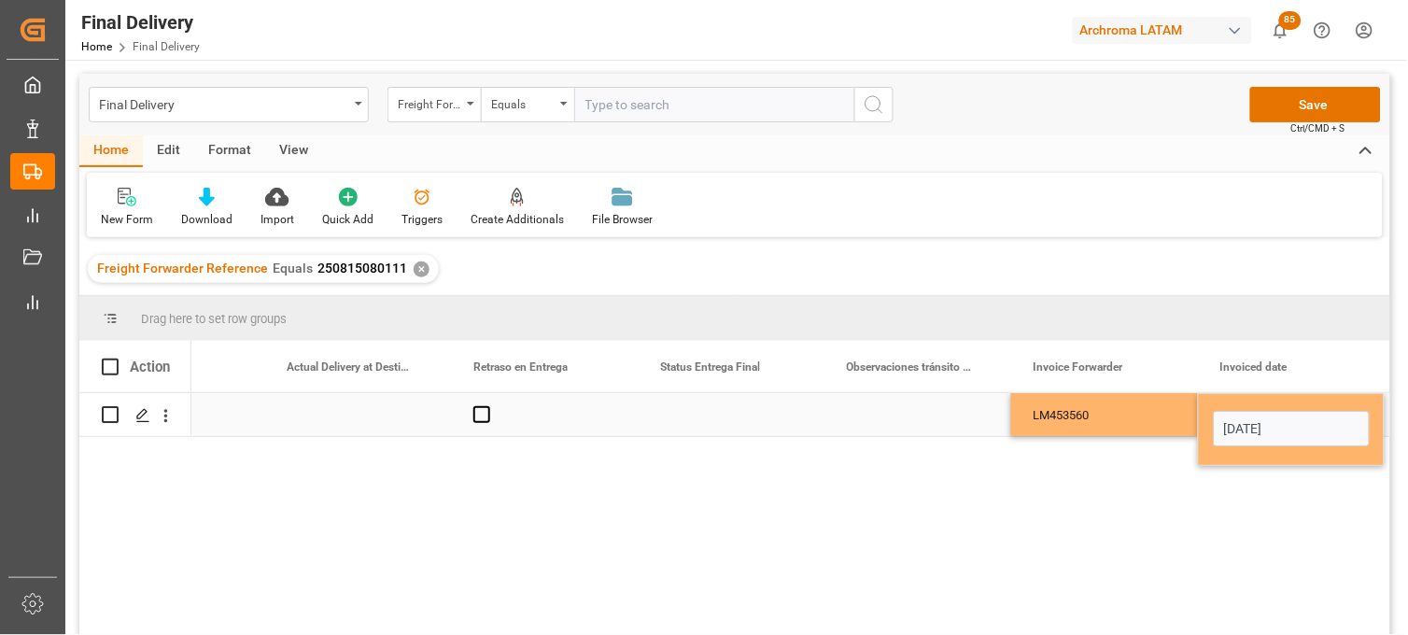
click at [1135, 428] on div "LM453560" at bounding box center [1104, 414] width 187 height 43
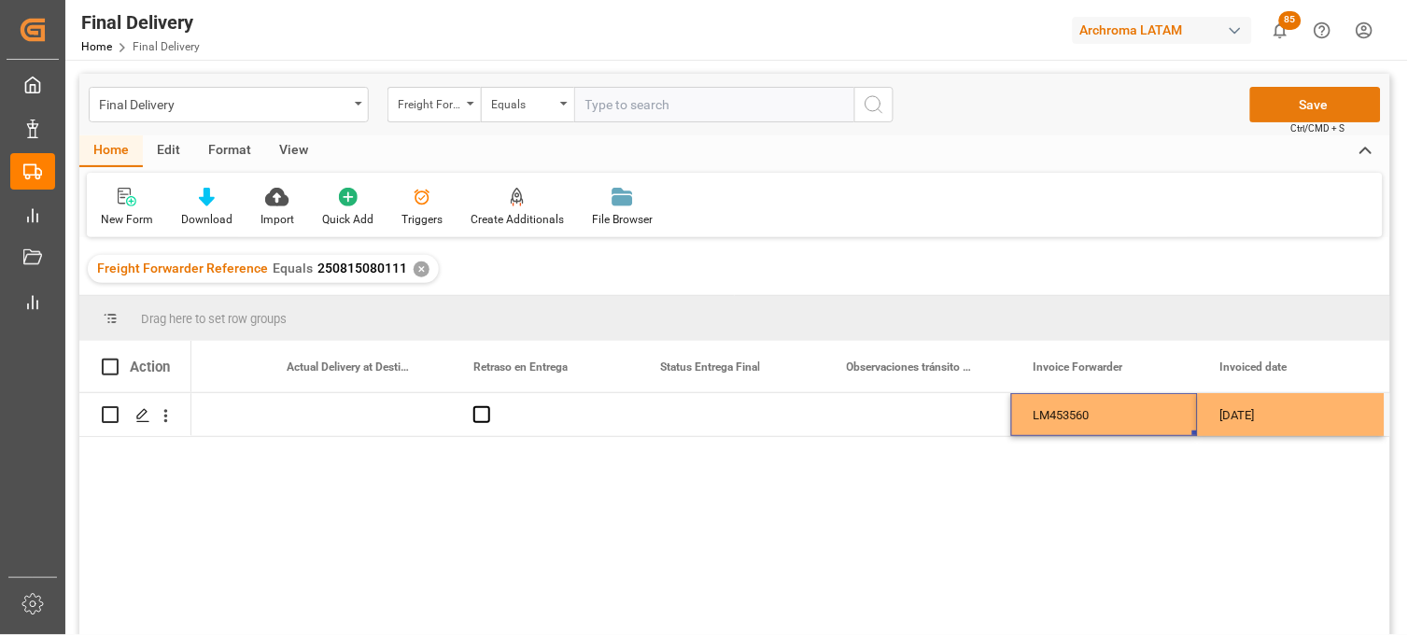
click at [1268, 113] on button "Save" at bounding box center [1315, 104] width 131 height 35
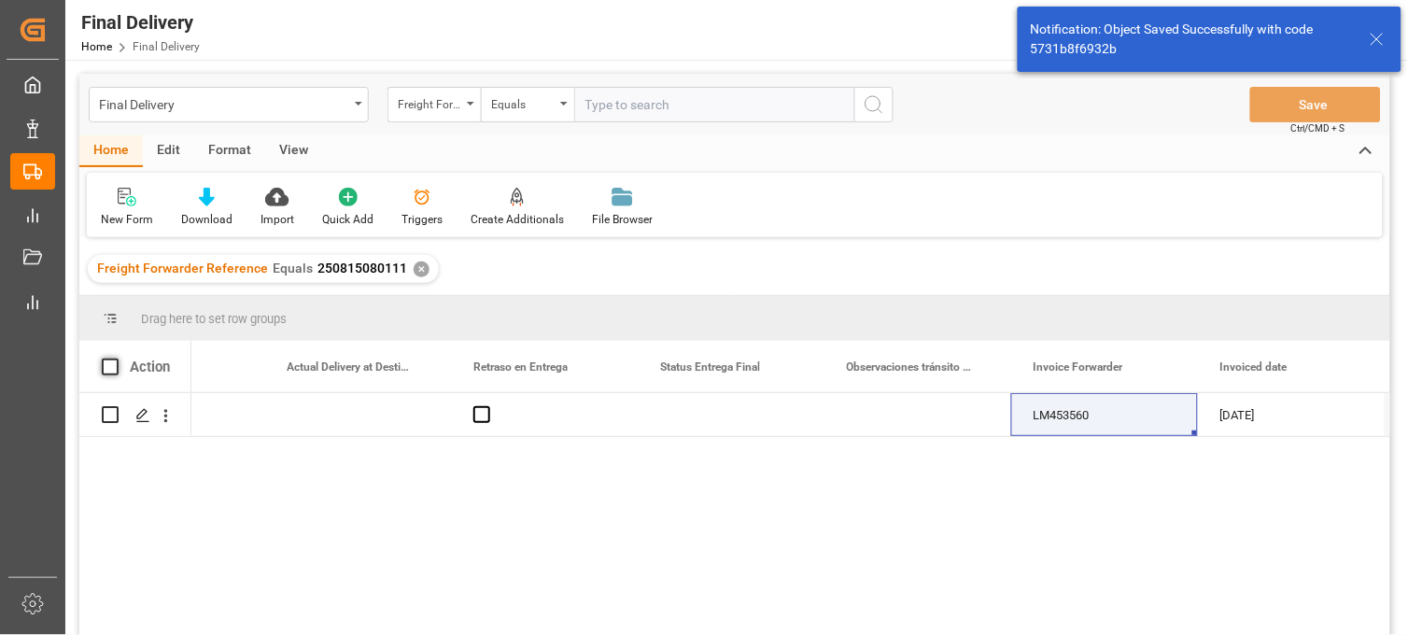
click at [106, 367] on span at bounding box center [110, 367] width 17 height 17
click at [116, 359] on input "checkbox" at bounding box center [116, 359] width 0 height 0
checkbox input "true"
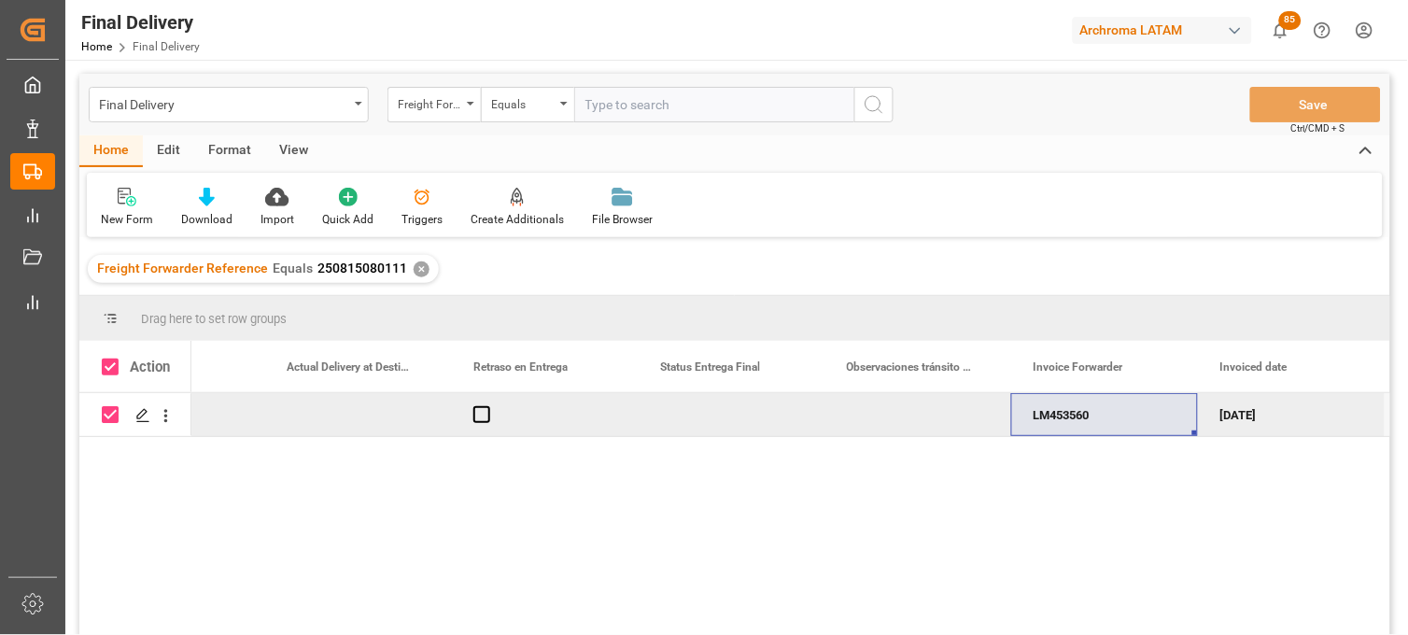
click at [287, 145] on div "View" at bounding box center [293, 151] width 57 height 32
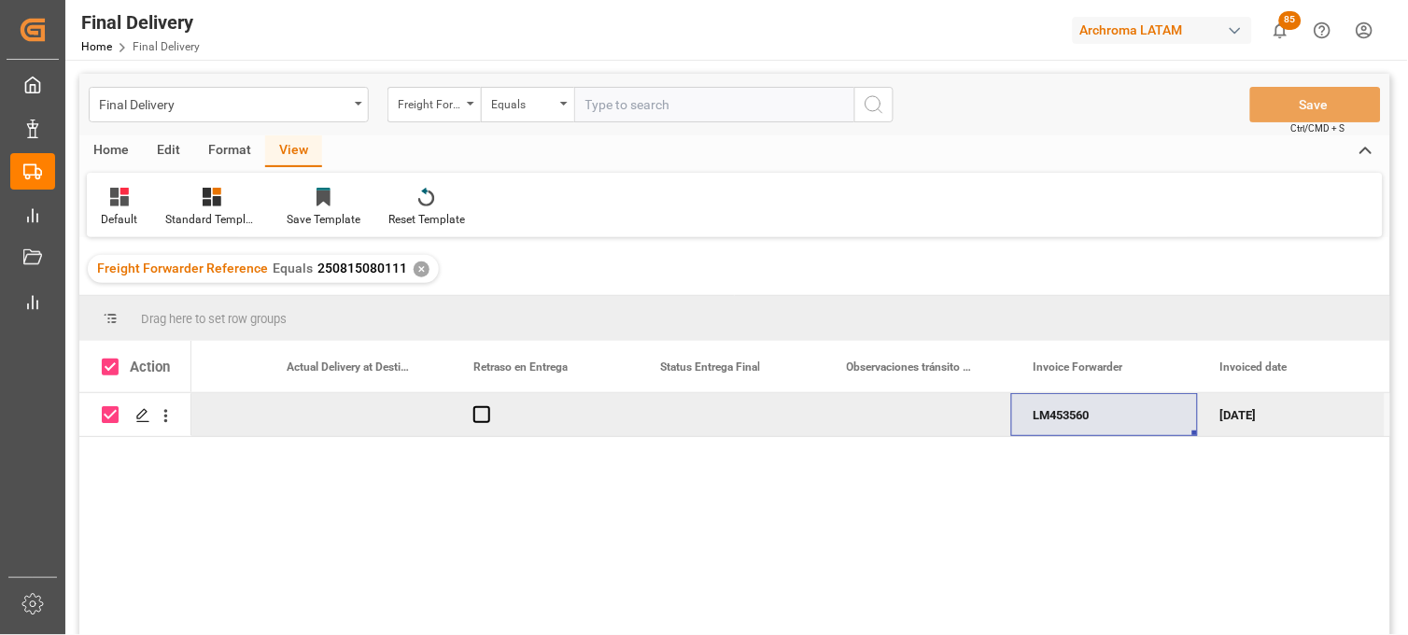
click at [119, 153] on div "Home" at bounding box center [110, 151] width 63 height 32
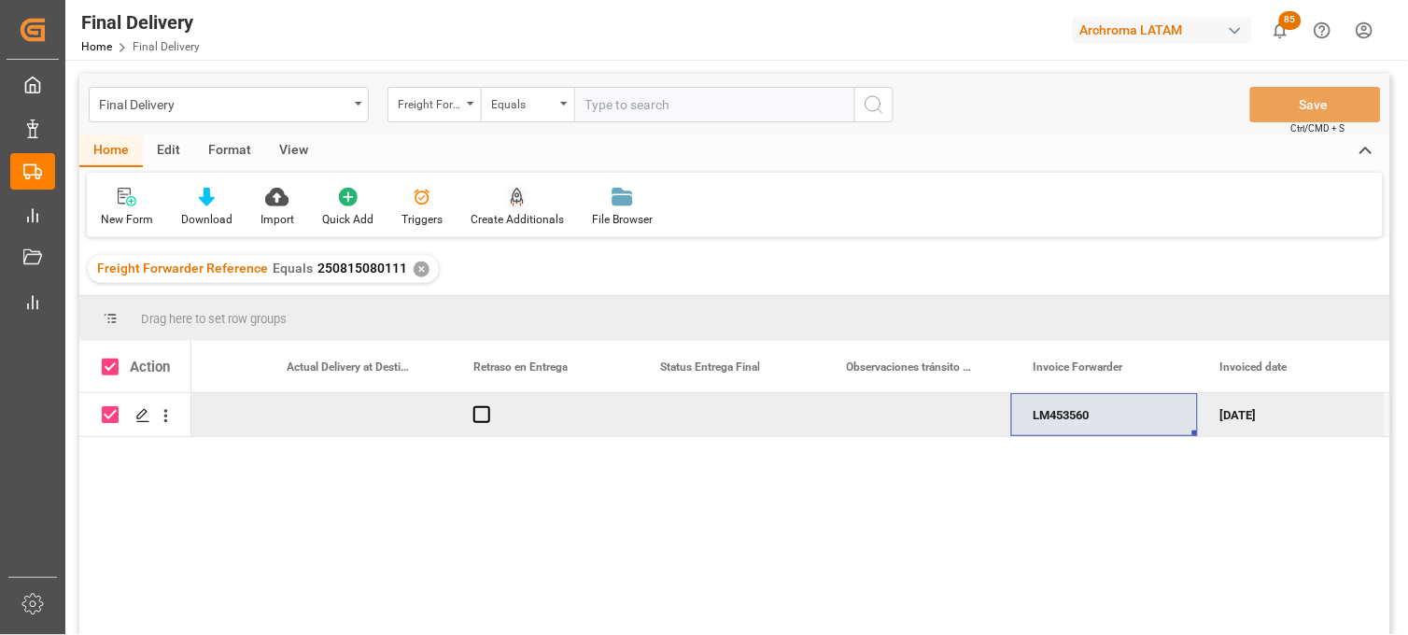
click at [519, 211] on div "Create Additionals" at bounding box center [517, 219] width 93 height 17
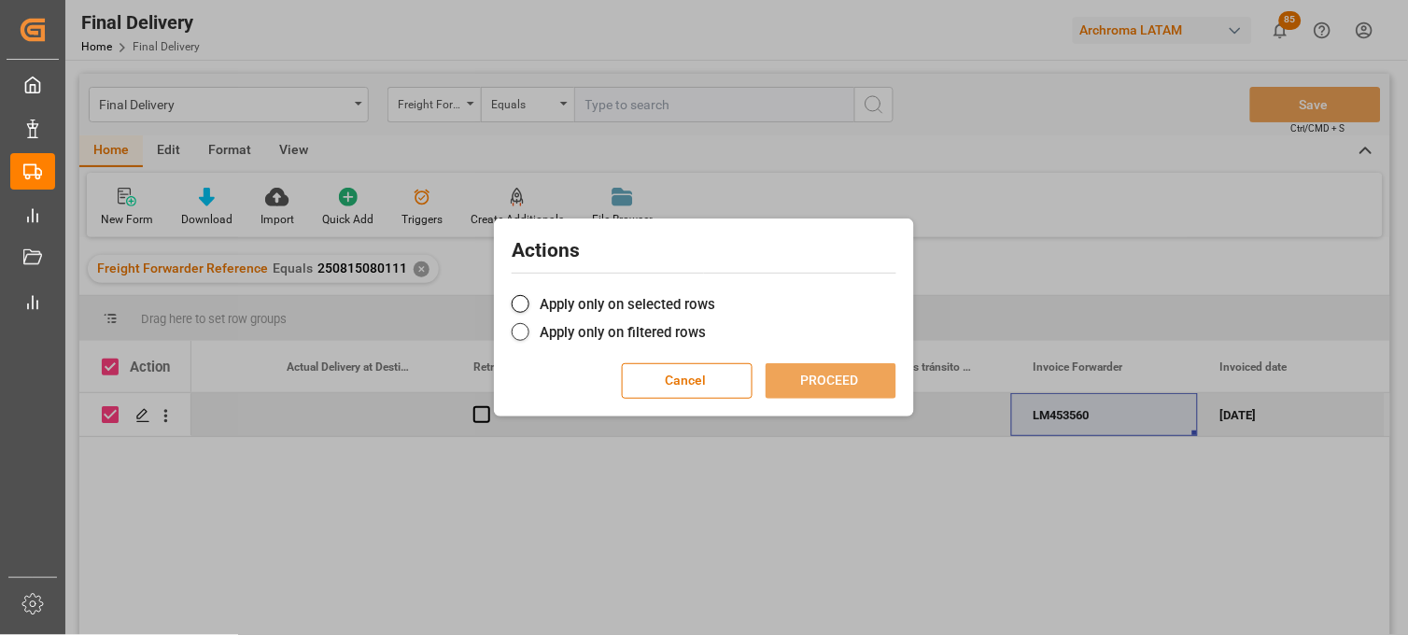
drag, startPoint x: 563, startPoint y: 299, endPoint x: 663, endPoint y: 333, distance: 105.7
click at [565, 301] on label "Apply only on selected rows" at bounding box center [704, 304] width 385 height 22
click at [715, 294] on input "Apply only on selected rows" at bounding box center [715, 294] width 0 height 0
click at [818, 389] on button "PROCEED" at bounding box center [831, 380] width 131 height 35
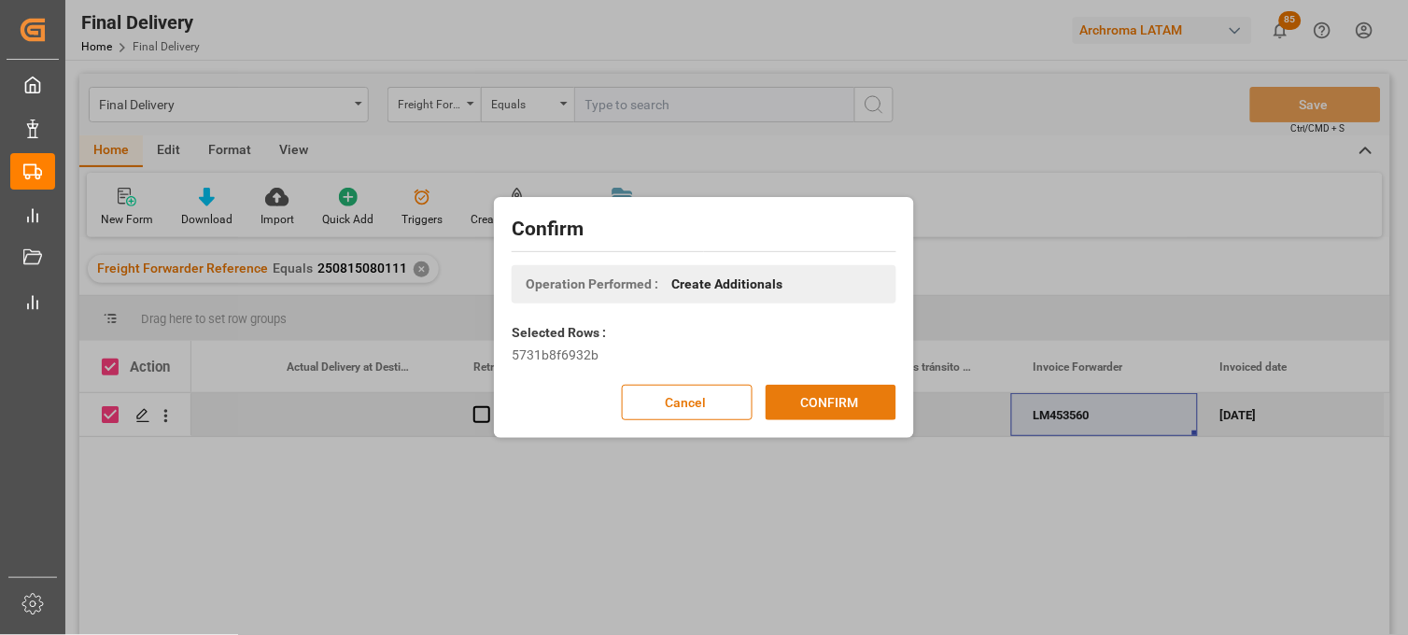
click at [816, 400] on button "CONFIRM" at bounding box center [831, 402] width 131 height 35
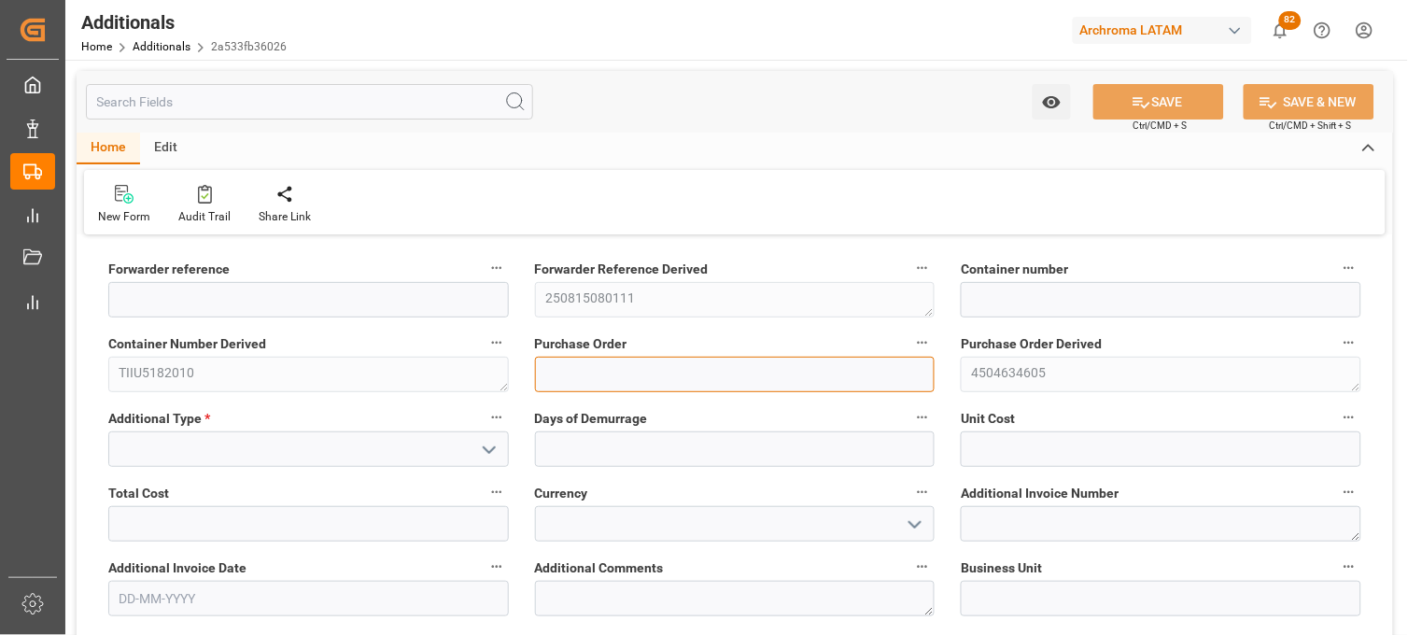
click at [558, 370] on input at bounding box center [735, 374] width 401 height 35
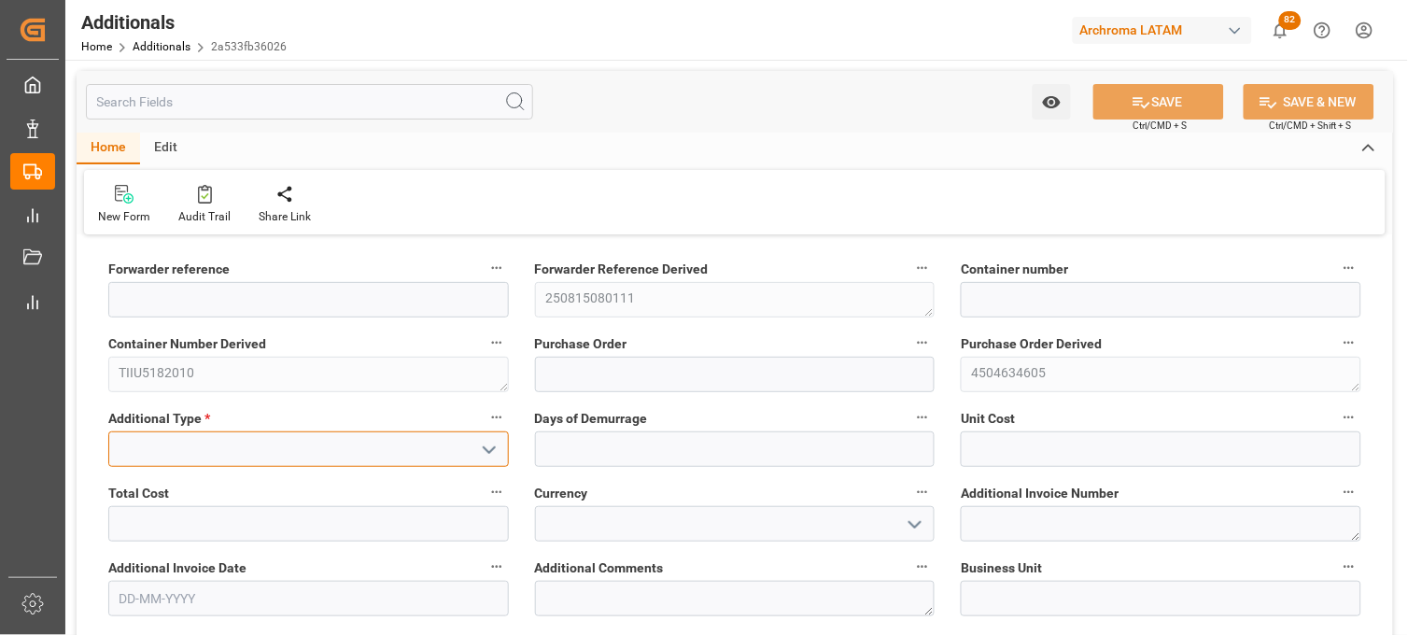
click at [401, 448] on input at bounding box center [308, 448] width 401 height 35
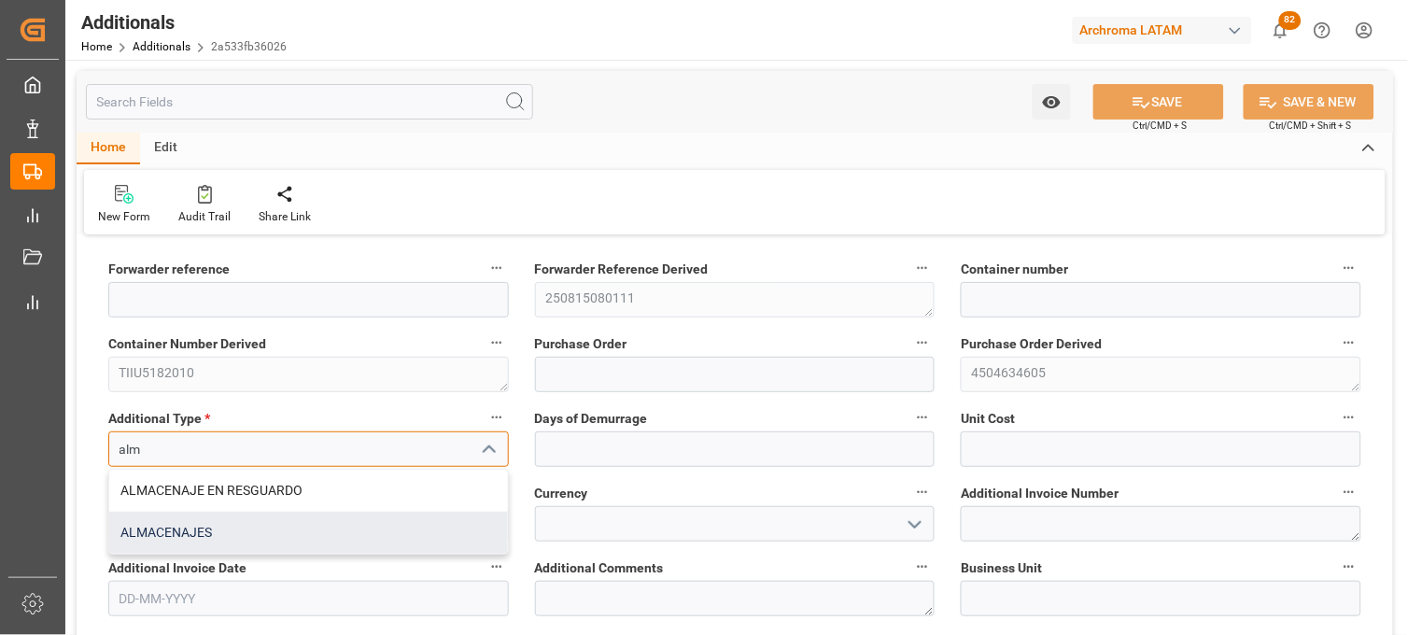
click at [249, 528] on div "ALMACENAJES" at bounding box center [308, 533] width 399 height 42
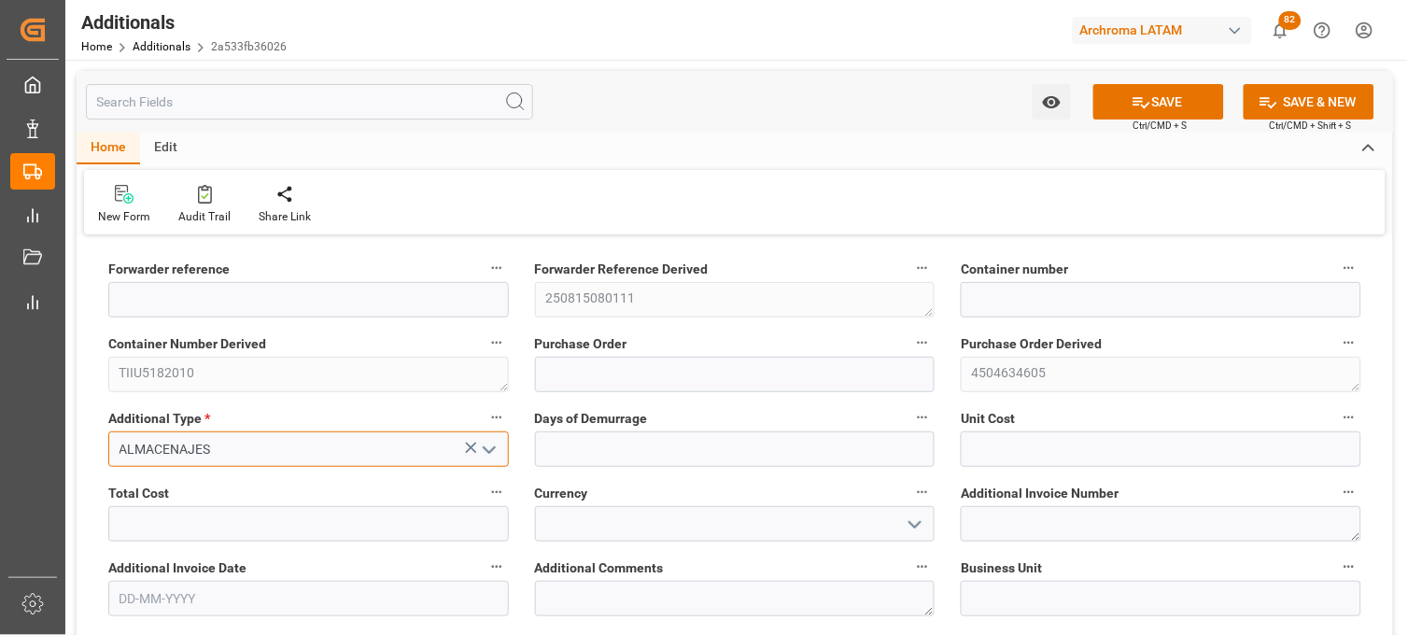
type input "ALMACENAJES"
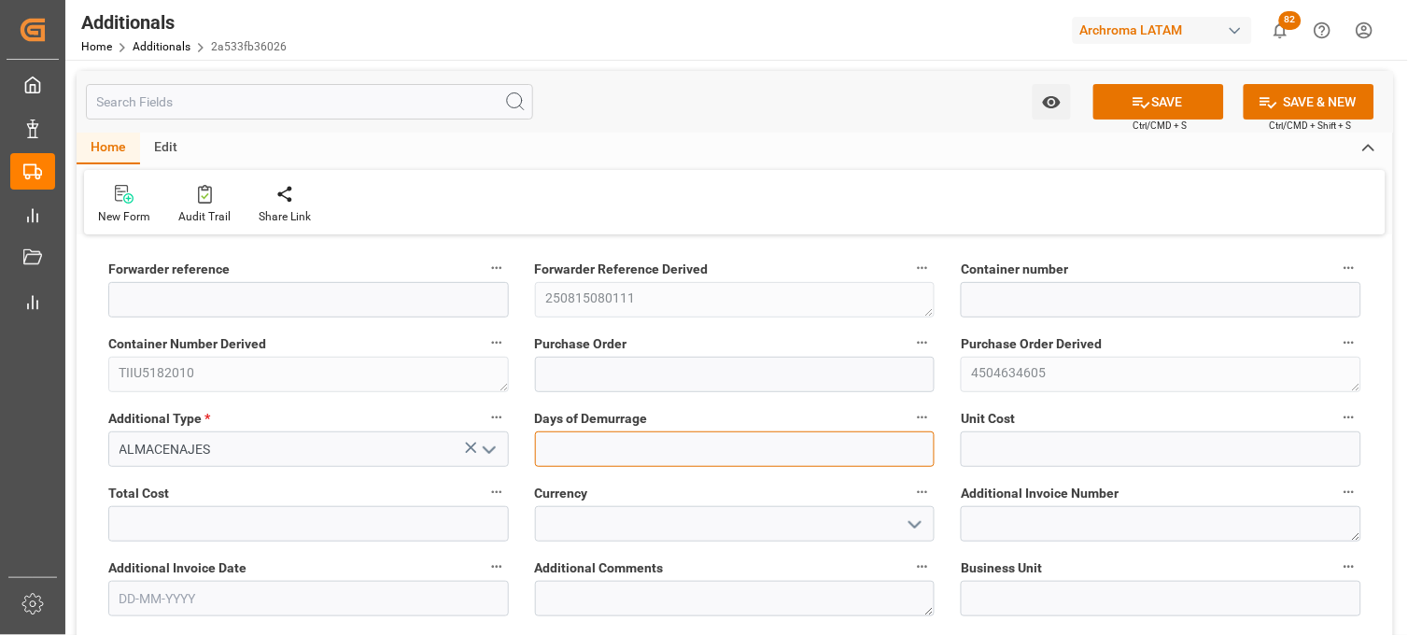
click at [576, 451] on input "text" at bounding box center [735, 448] width 401 height 35
type input "1"
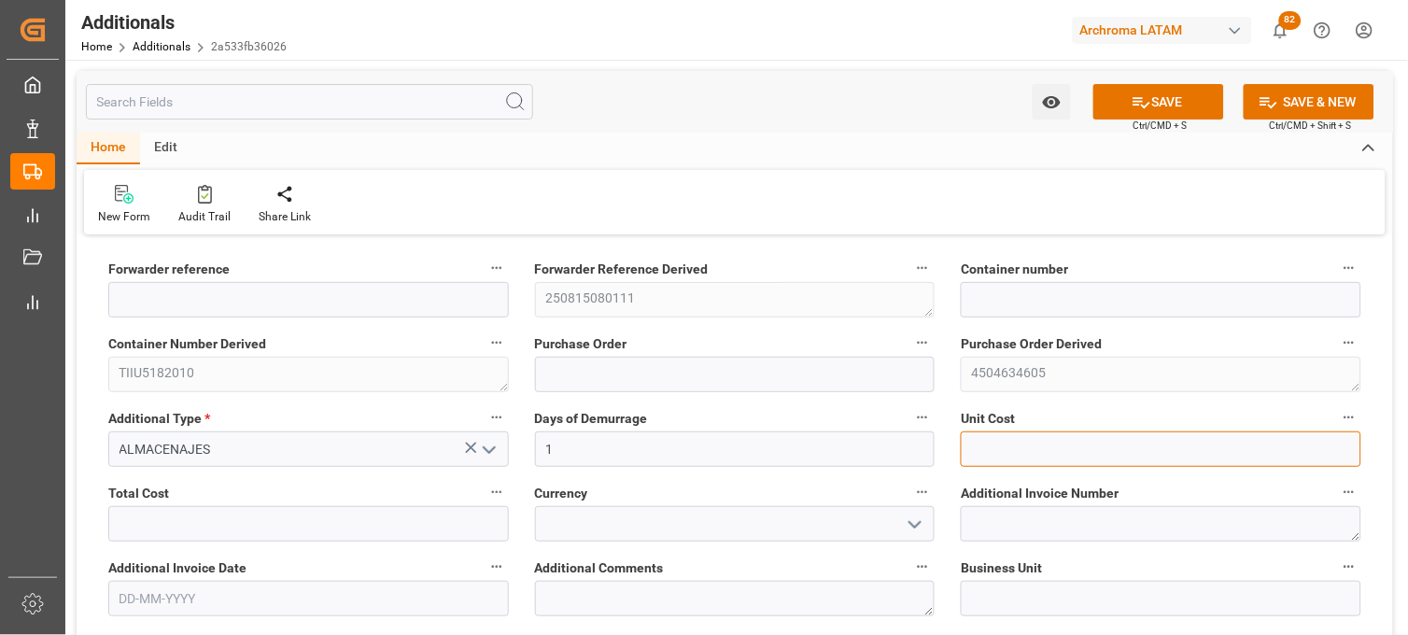
drag, startPoint x: 987, startPoint y: 440, endPoint x: 988, endPoint y: 481, distance: 41.1
click at [987, 440] on input "text" at bounding box center [1161, 448] width 401 height 35
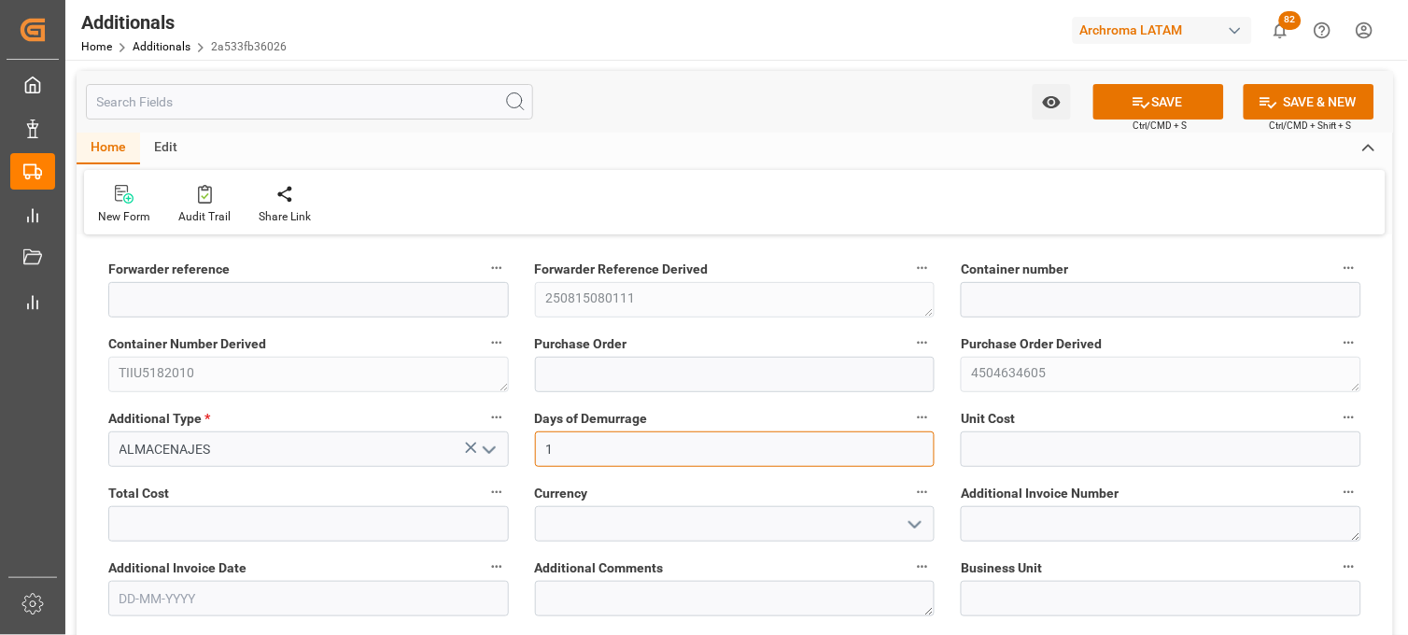
drag, startPoint x: 567, startPoint y: 436, endPoint x: 527, endPoint y: 437, distance: 40.2
click at [527, 437] on div "Days of Demurrage 1" at bounding box center [735, 436] width 427 height 75
type input "5"
click at [1020, 429] on label "Unit Cost" at bounding box center [1161, 418] width 401 height 26
click at [1337, 429] on button "Unit Cost" at bounding box center [1349, 417] width 24 height 24
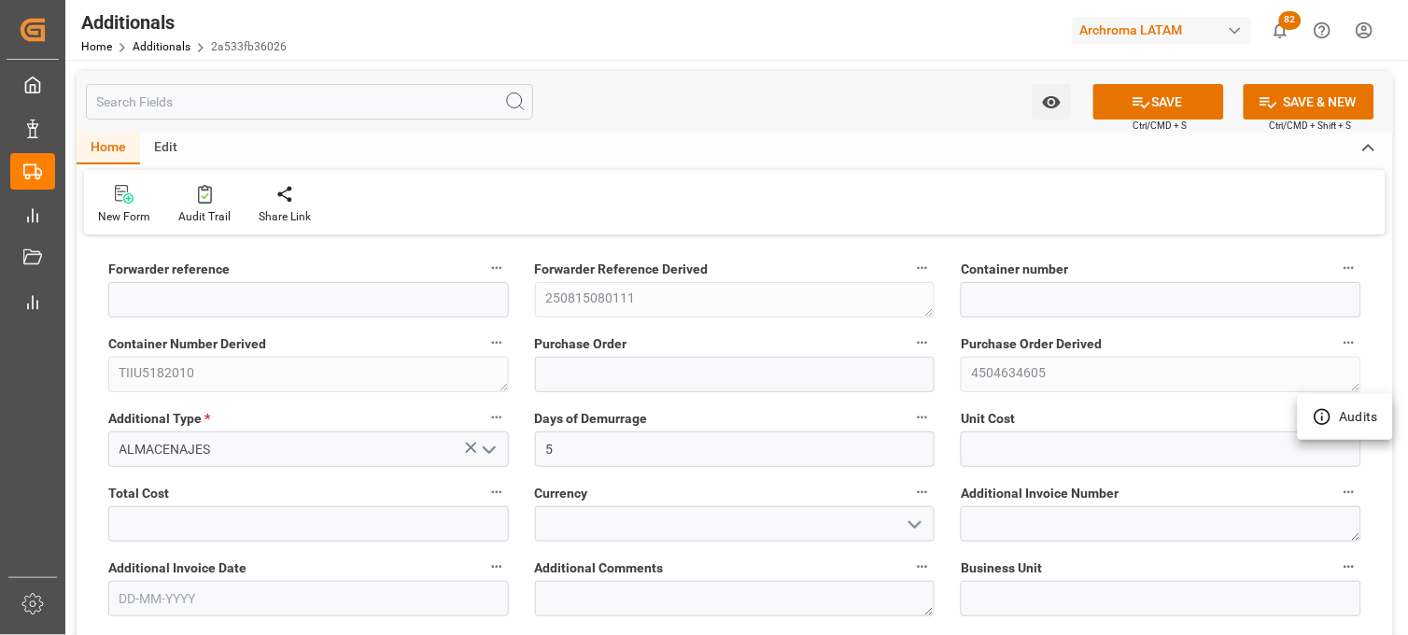
click at [999, 441] on div at bounding box center [704, 317] width 1408 height 635
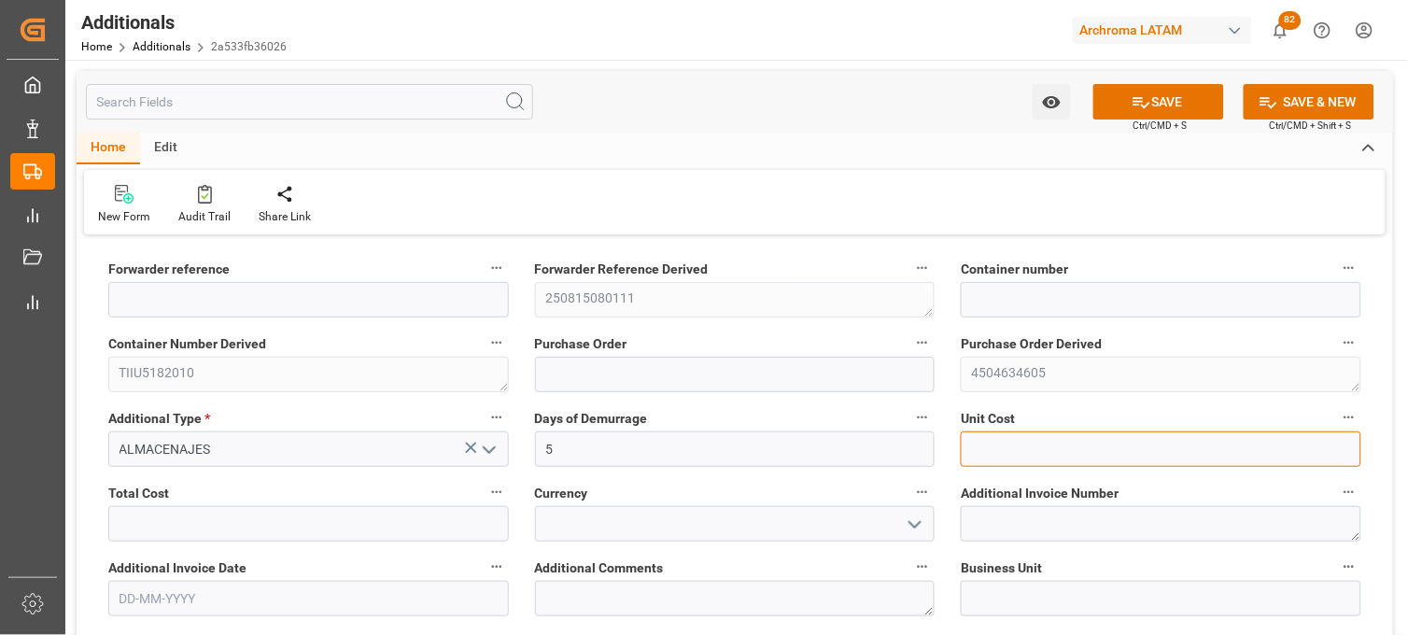
click at [986, 453] on input "text" at bounding box center [1161, 448] width 401 height 35
type input "3895.30"
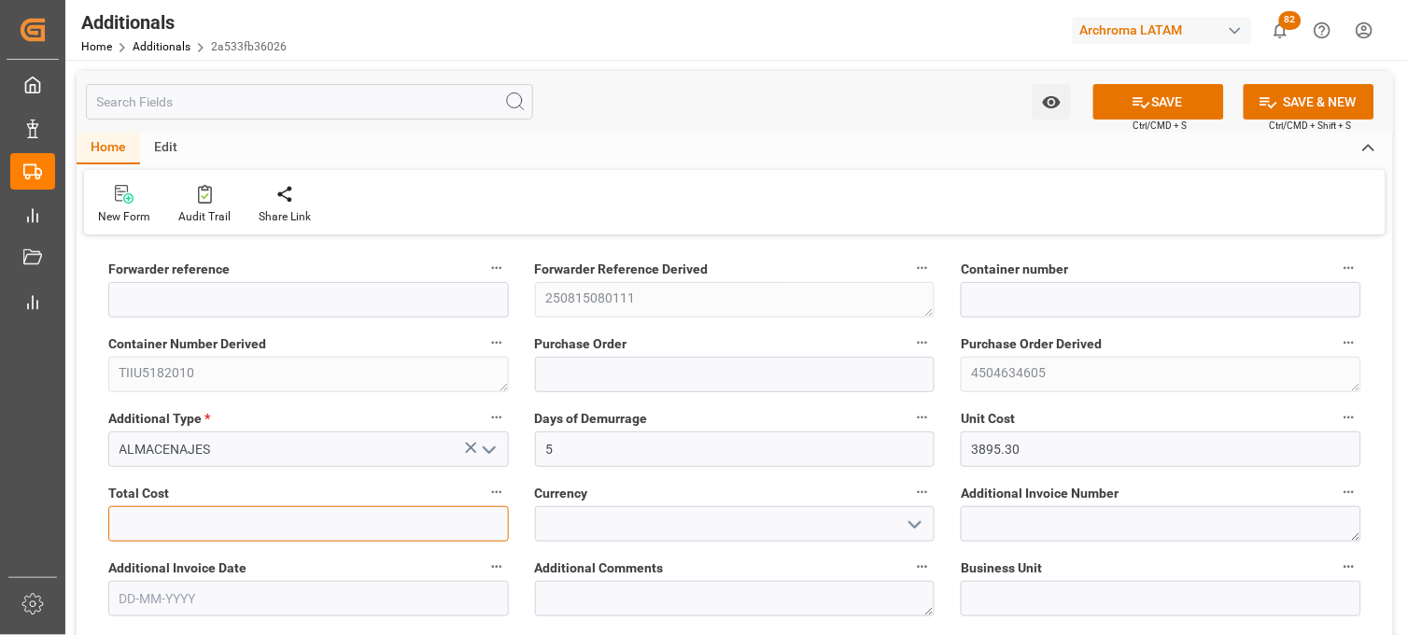
click at [291, 523] on input "text" at bounding box center [308, 523] width 401 height 35
type input "3895.30"
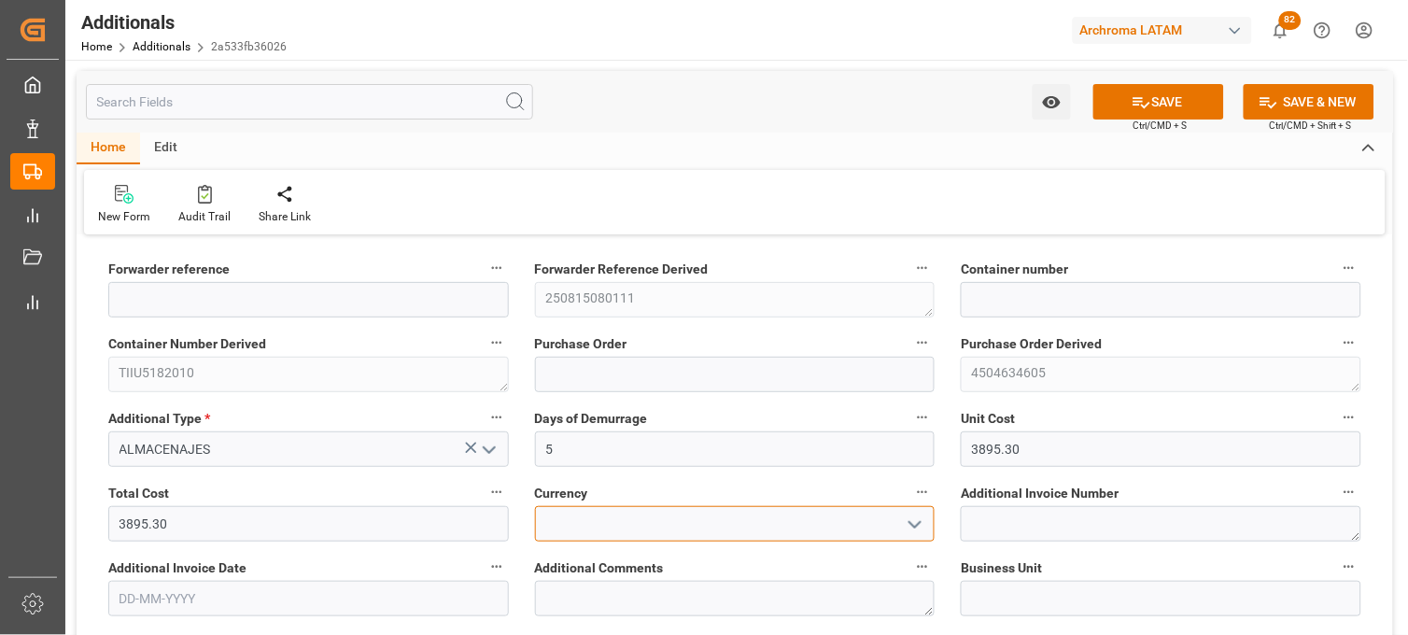
click at [599, 515] on input at bounding box center [735, 523] width 401 height 35
click at [594, 551] on div "MXN" at bounding box center [735, 565] width 399 height 42
type input "MXN"
click at [589, 549] on div "Additional Comments" at bounding box center [735, 585] width 427 height 75
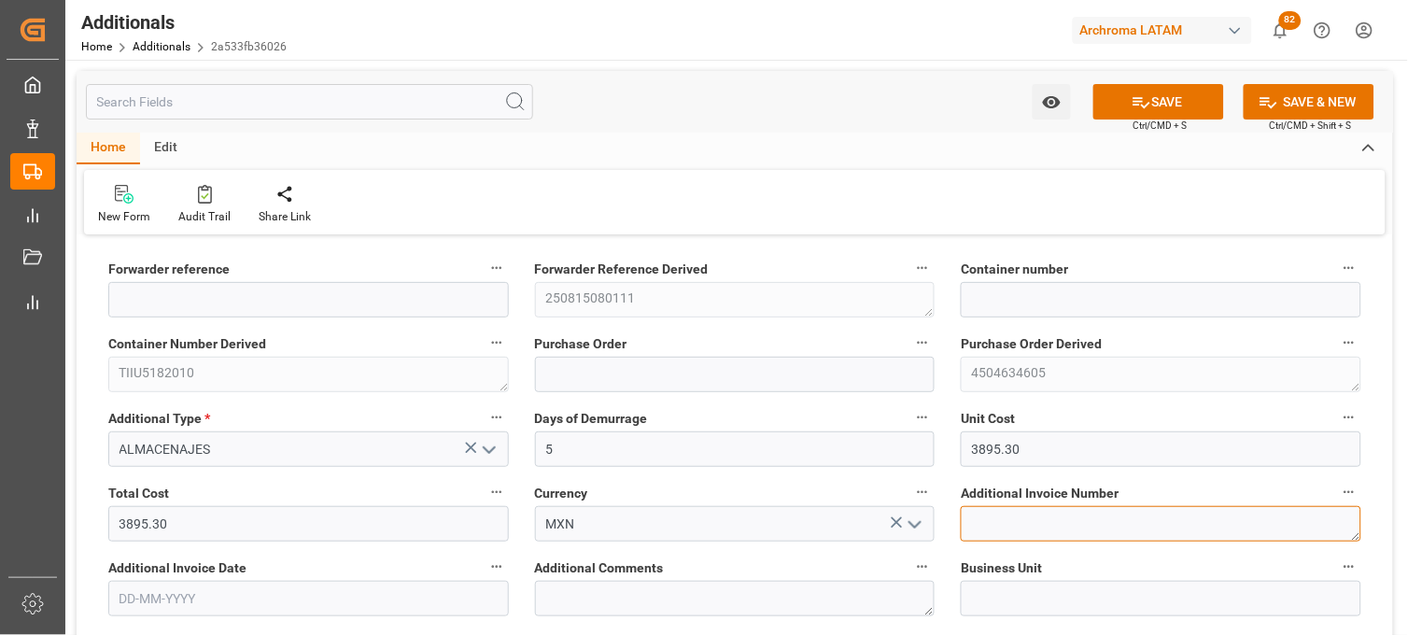
click at [977, 524] on textarea at bounding box center [1161, 523] width 401 height 35
paste textarea "LM453560"
type textarea "LM453560"
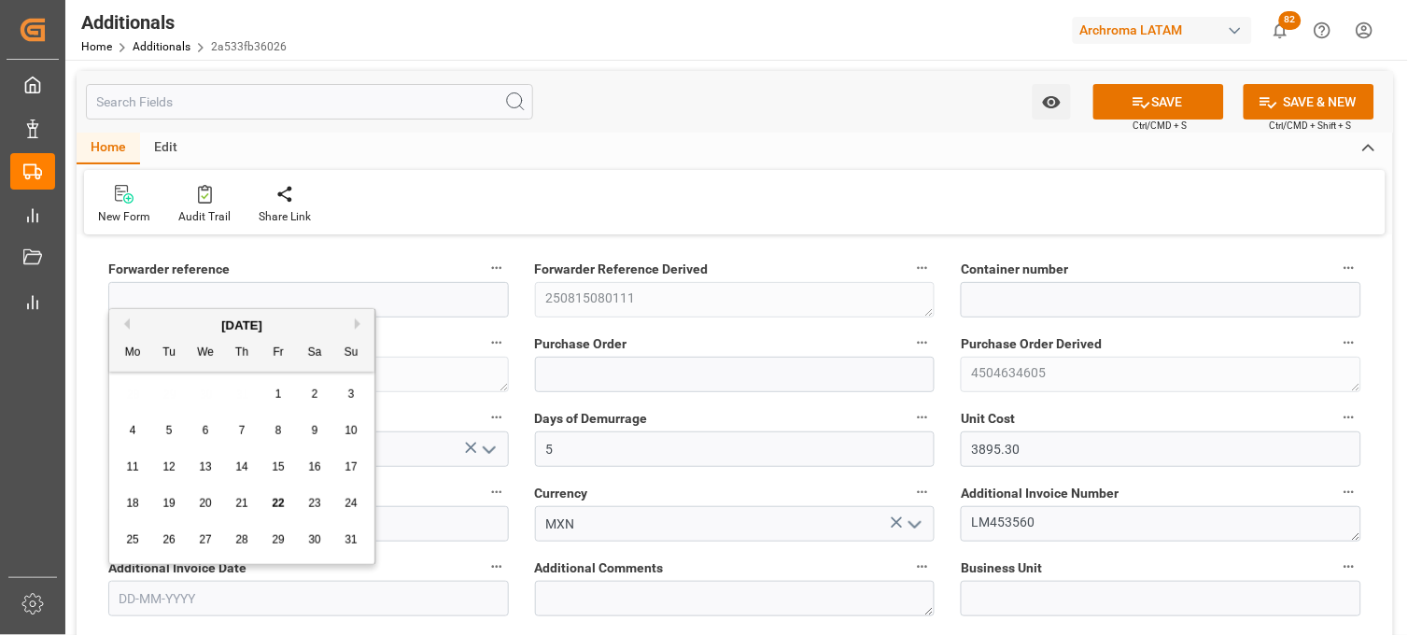
drag, startPoint x: 390, startPoint y: 598, endPoint x: 379, endPoint y: 589, distance: 14.6
click at [390, 598] on input "text" at bounding box center [308, 598] width 401 height 35
drag, startPoint x: 124, startPoint y: 398, endPoint x: 142, endPoint y: 427, distance: 33.9
click at [123, 401] on div "28 29 30 31 1 2 3" at bounding box center [242, 394] width 255 height 36
click at [281, 499] on span "22" at bounding box center [278, 503] width 12 height 13
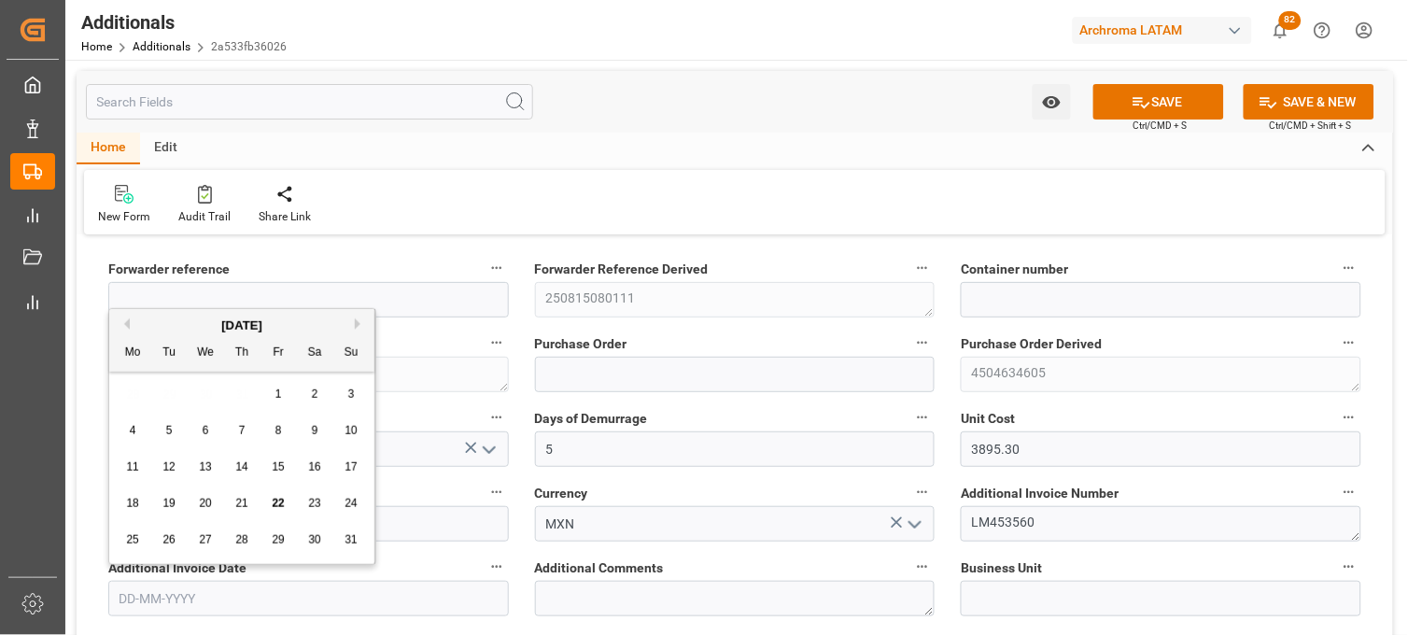
type input "[DATE]"
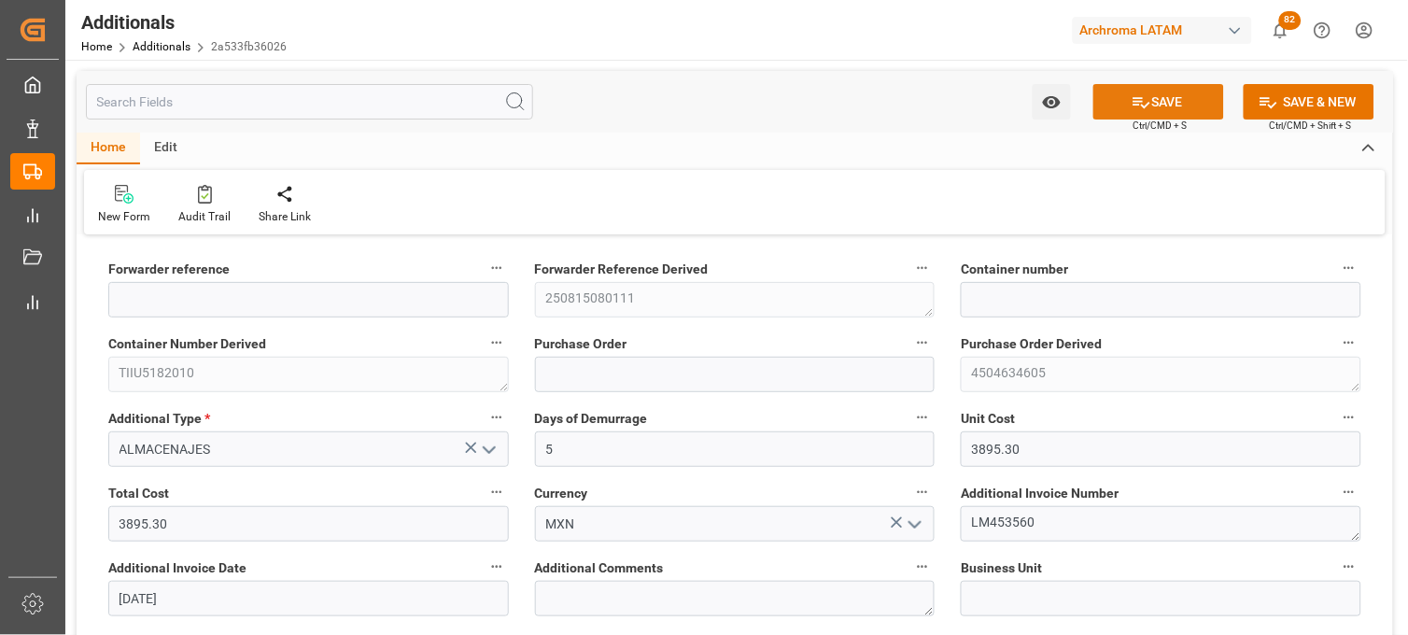
click at [1162, 93] on button "SAVE" at bounding box center [1158, 101] width 131 height 35
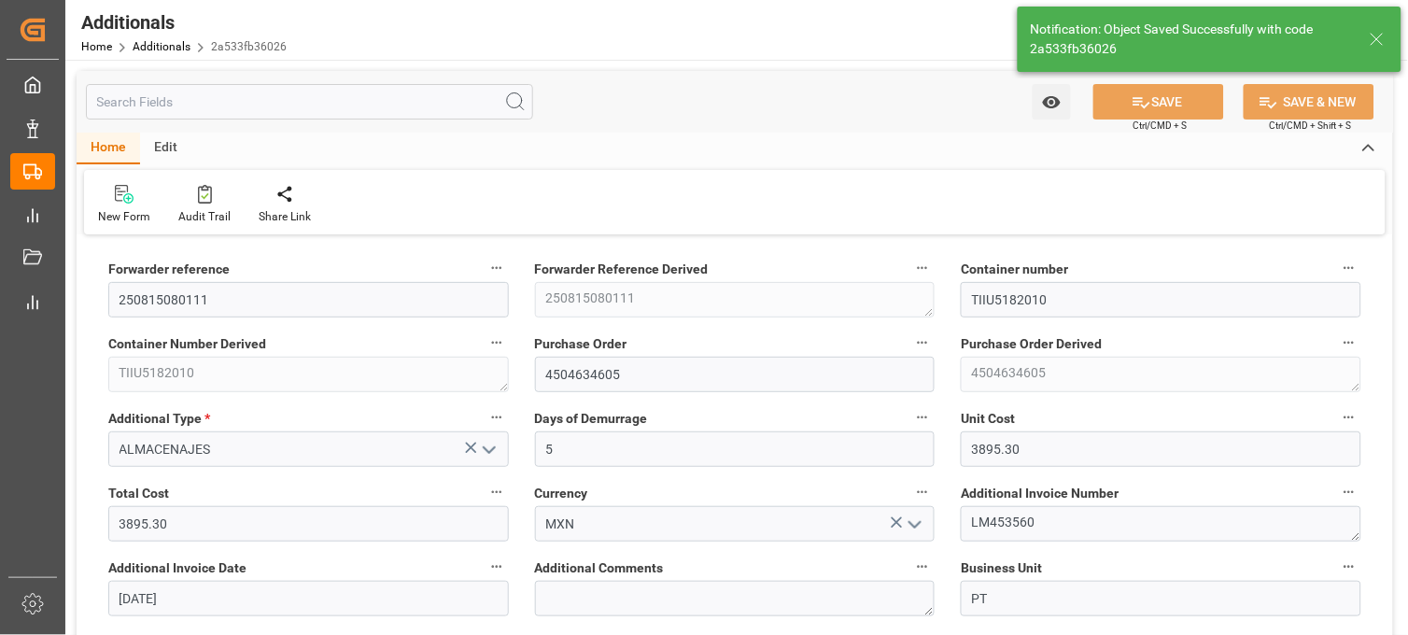
type input "250815080111"
type input "TIIU5182010"
type input "4504634605"
type input "PT"
